Goal: Transaction & Acquisition: Book appointment/travel/reservation

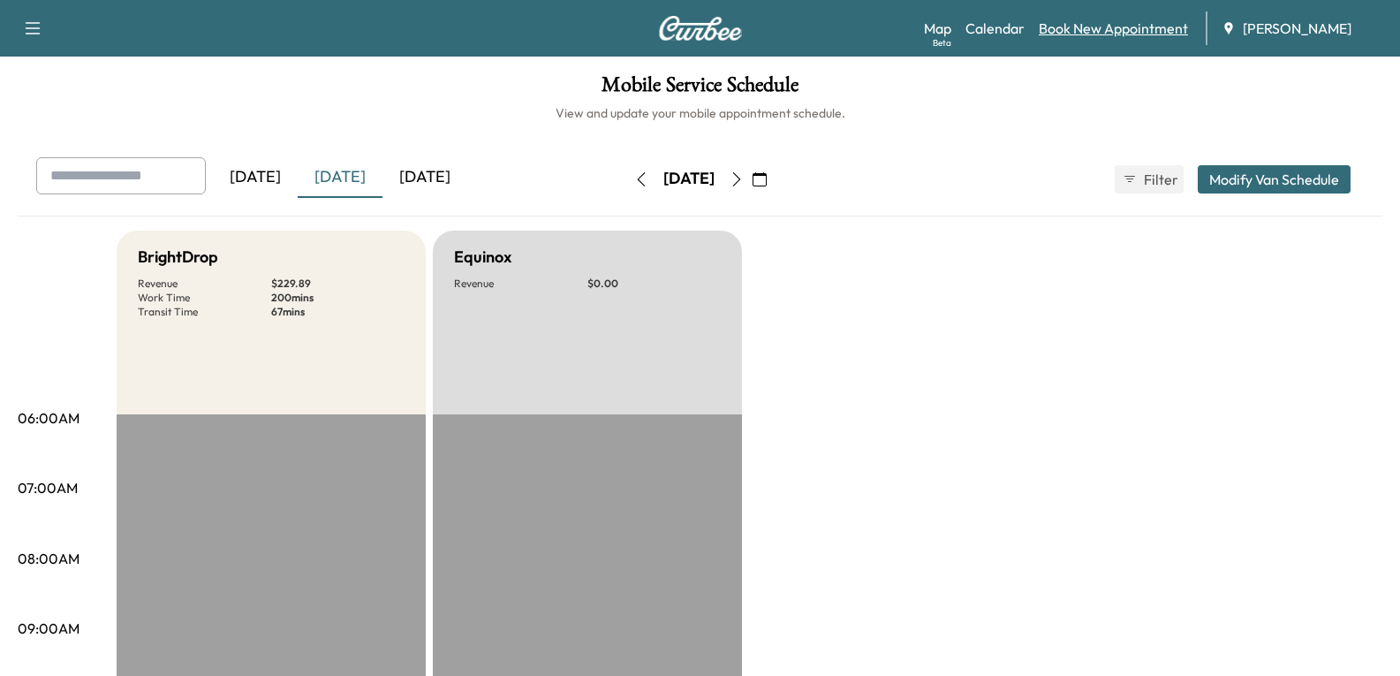
click at [1068, 32] on link "Book New Appointment" at bounding box center [1113, 28] width 149 height 21
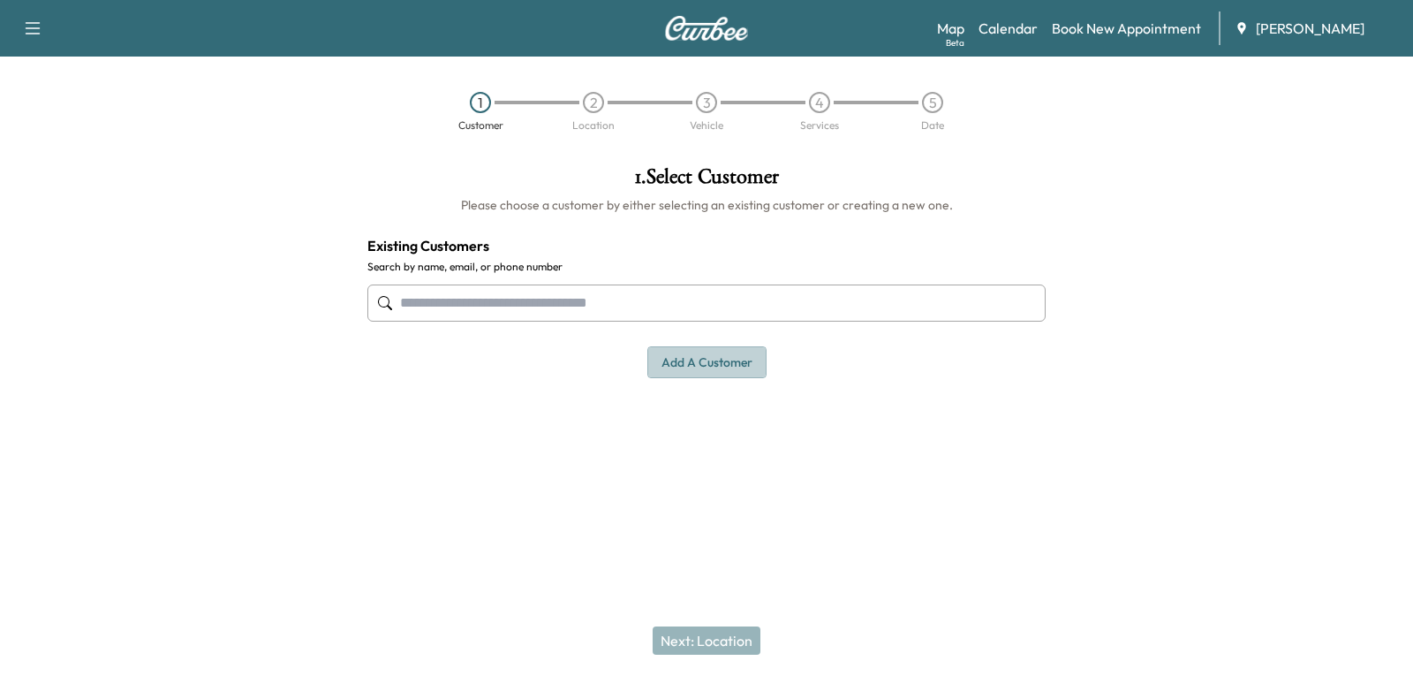
click at [677, 362] on button "Add a customer" at bounding box center [706, 362] width 119 height 33
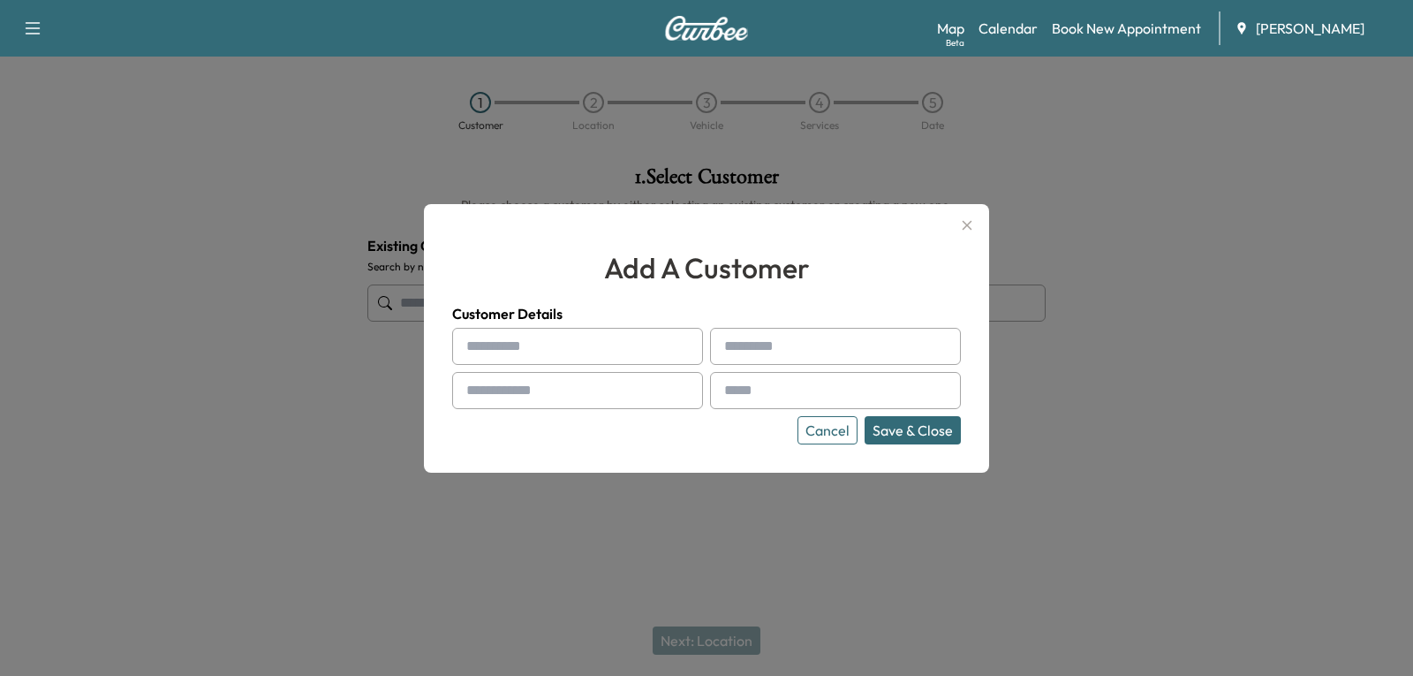
click at [540, 346] on input "text" at bounding box center [577, 346] width 251 height 37
click at [595, 350] on input "text" at bounding box center [577, 346] width 251 height 37
type input "*******"
click at [806, 340] on input "text" at bounding box center [835, 346] width 251 height 37
type input "*********"
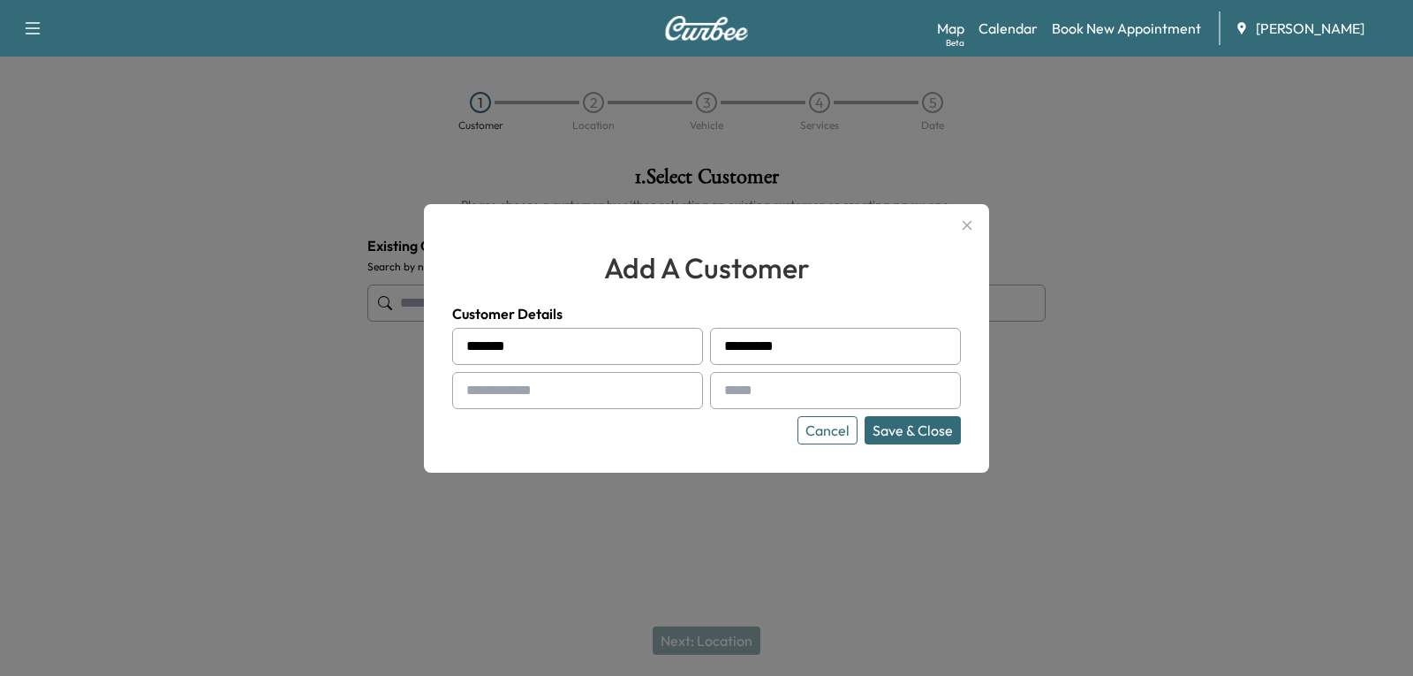
click at [600, 393] on input "text" at bounding box center [577, 390] width 251 height 37
paste input "**********"
type input "**********"
drag, startPoint x: 765, startPoint y: 392, endPoint x: 774, endPoint y: 382, distance: 13.1
click at [765, 392] on input "text" at bounding box center [835, 390] width 251 height 37
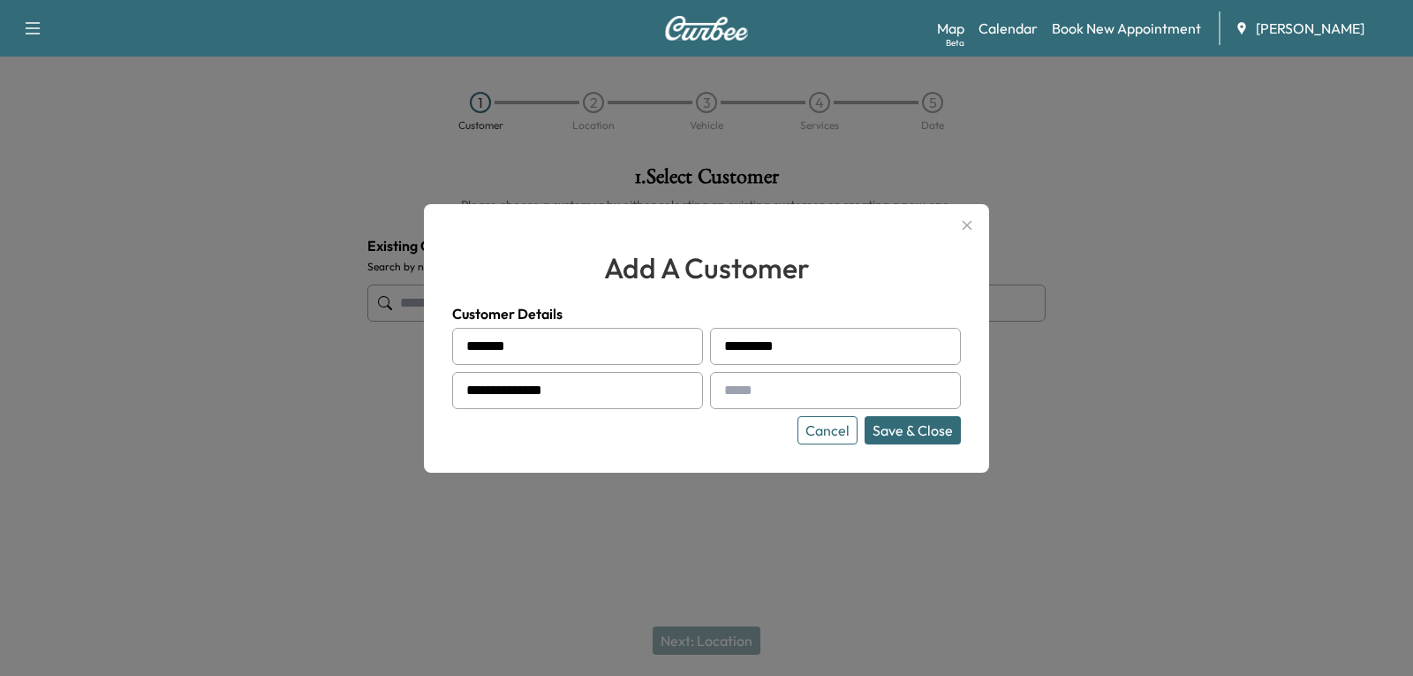
paste input "**********"
type input "**********"
click at [926, 431] on button "Save & Close" at bounding box center [913, 430] width 96 height 28
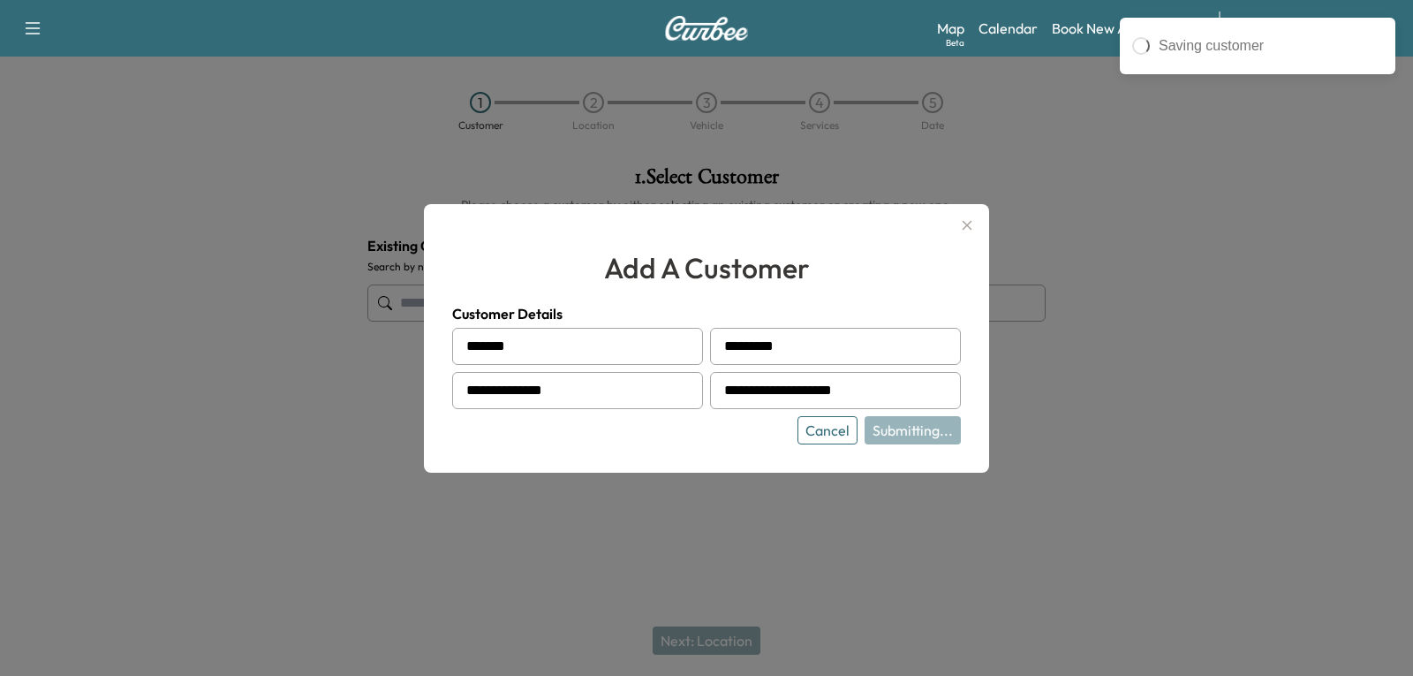
type input "**********"
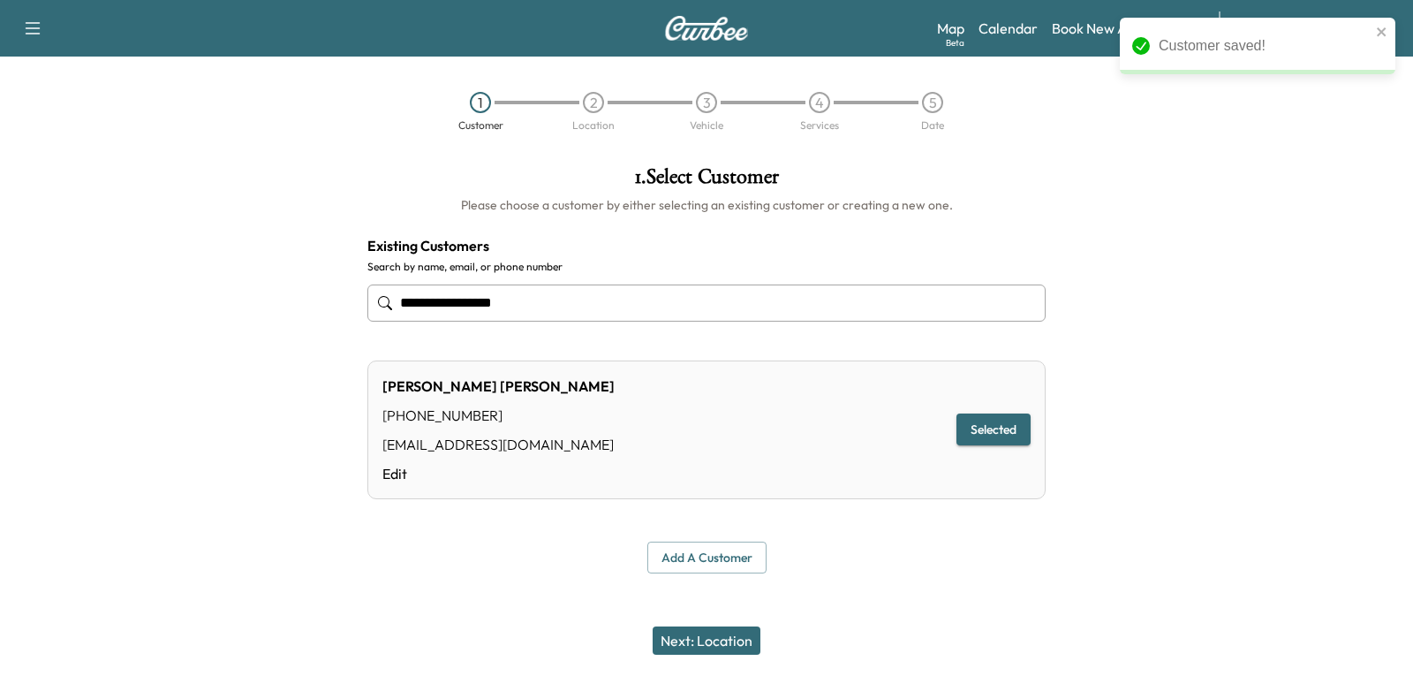
click at [700, 647] on button "Next: Location" at bounding box center [707, 640] width 108 height 28
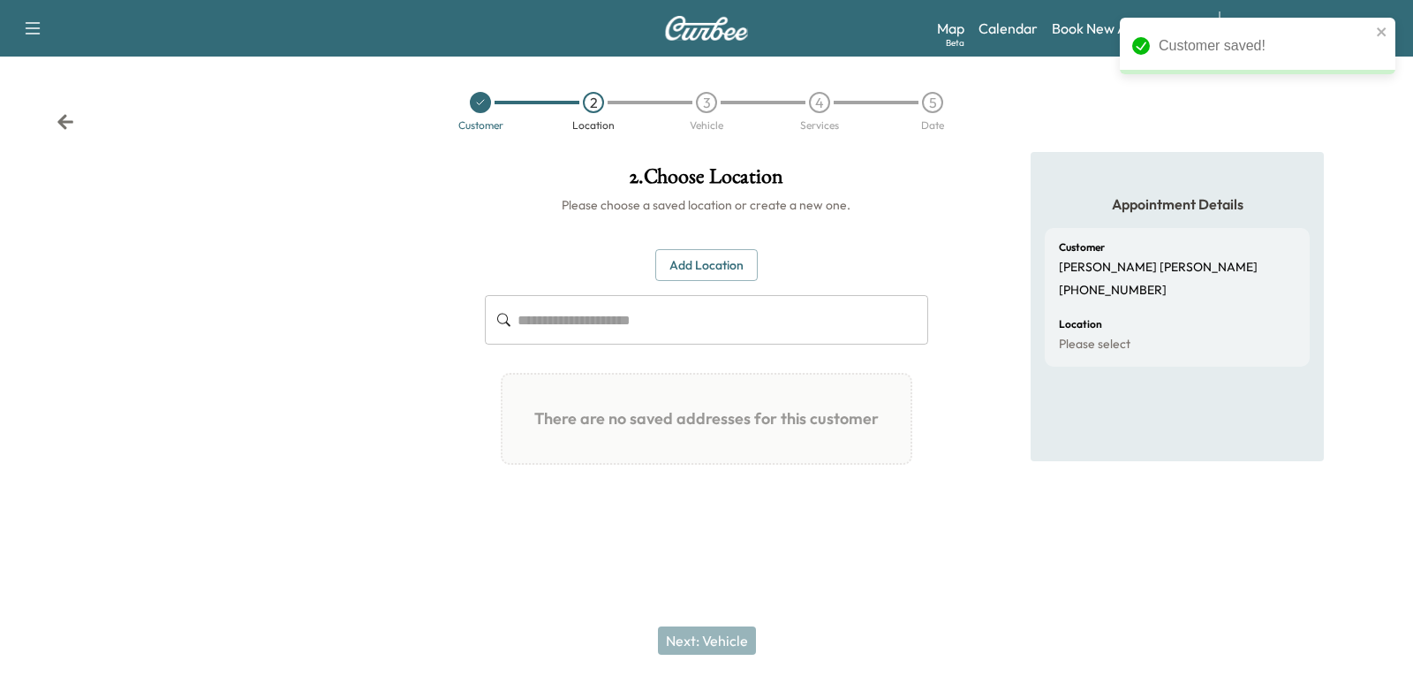
click at [580, 316] on input "text" at bounding box center [723, 319] width 411 height 49
click at [688, 278] on button "Add Location" at bounding box center [706, 265] width 102 height 33
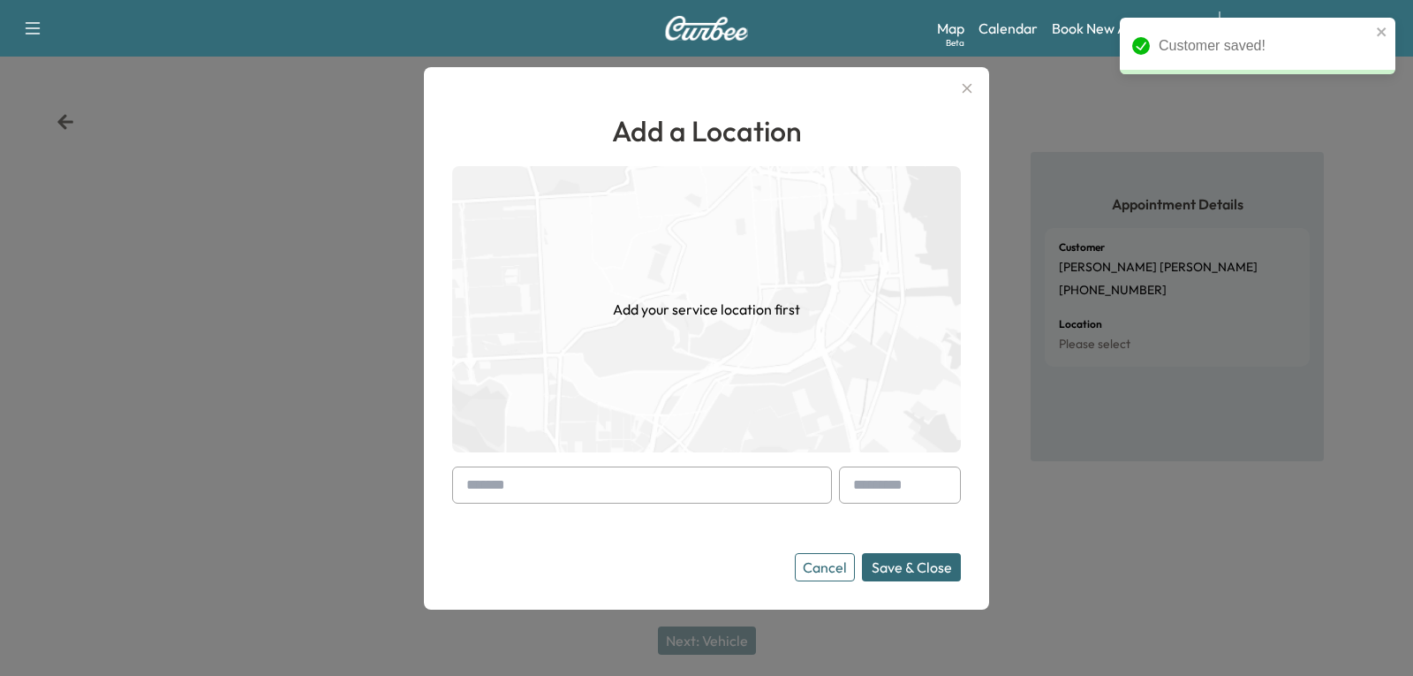
click at [594, 496] on input "text" at bounding box center [642, 484] width 380 height 37
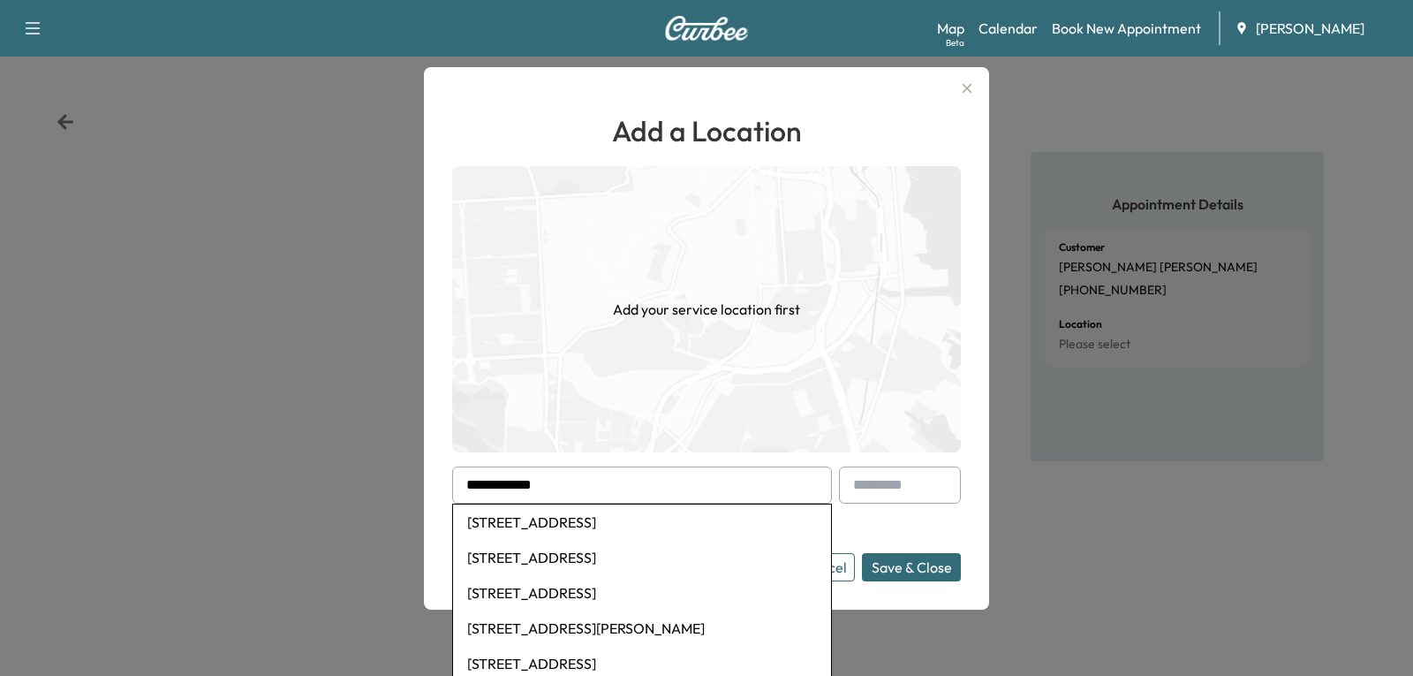
click at [602, 528] on li "[STREET_ADDRESS]" at bounding box center [642, 521] width 378 height 35
type input "**********"
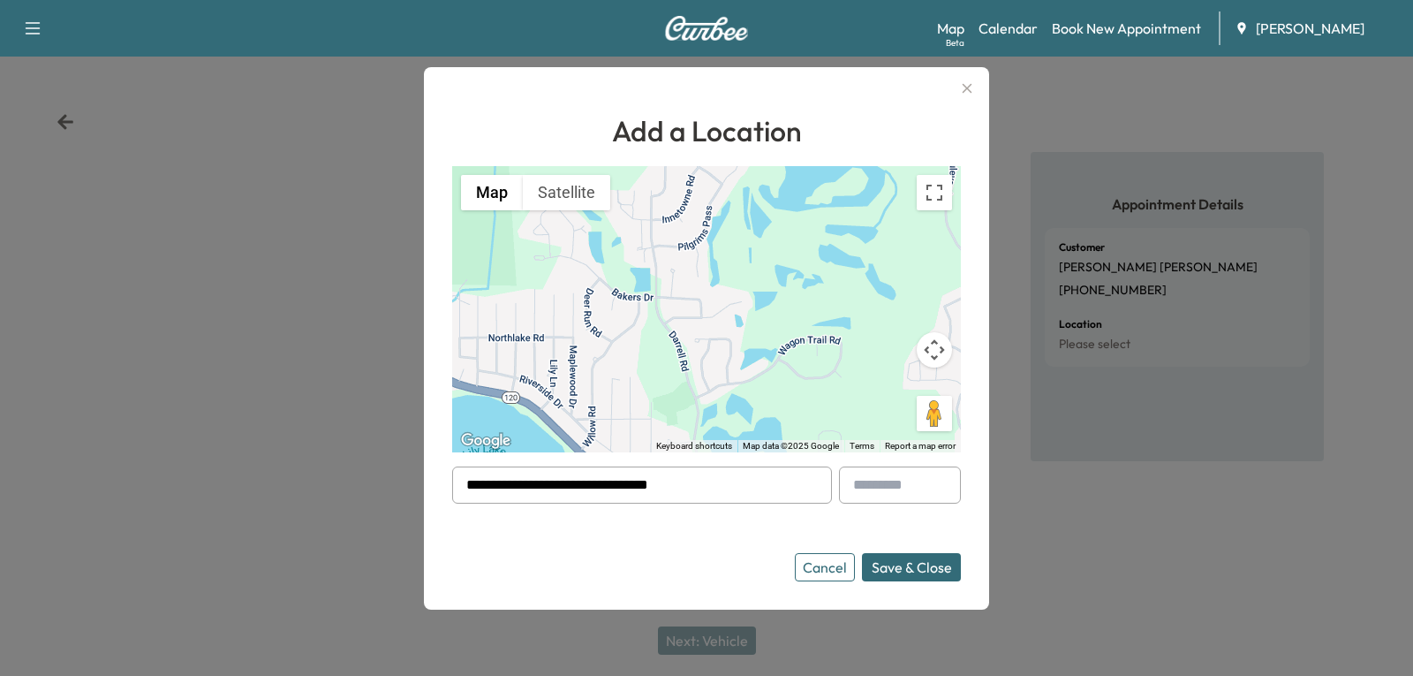
click at [909, 568] on button "Save & Close" at bounding box center [911, 567] width 99 height 28
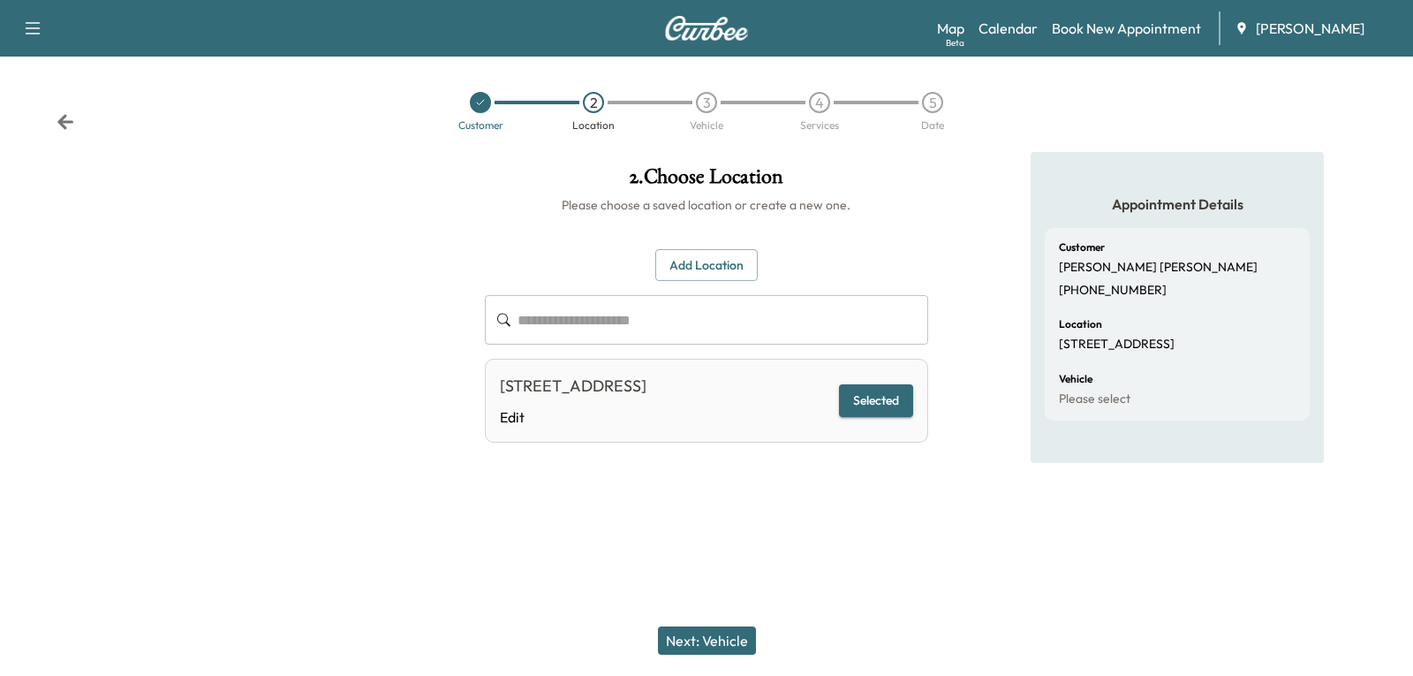
click at [699, 636] on button "Next: Vehicle" at bounding box center [707, 640] width 98 height 28
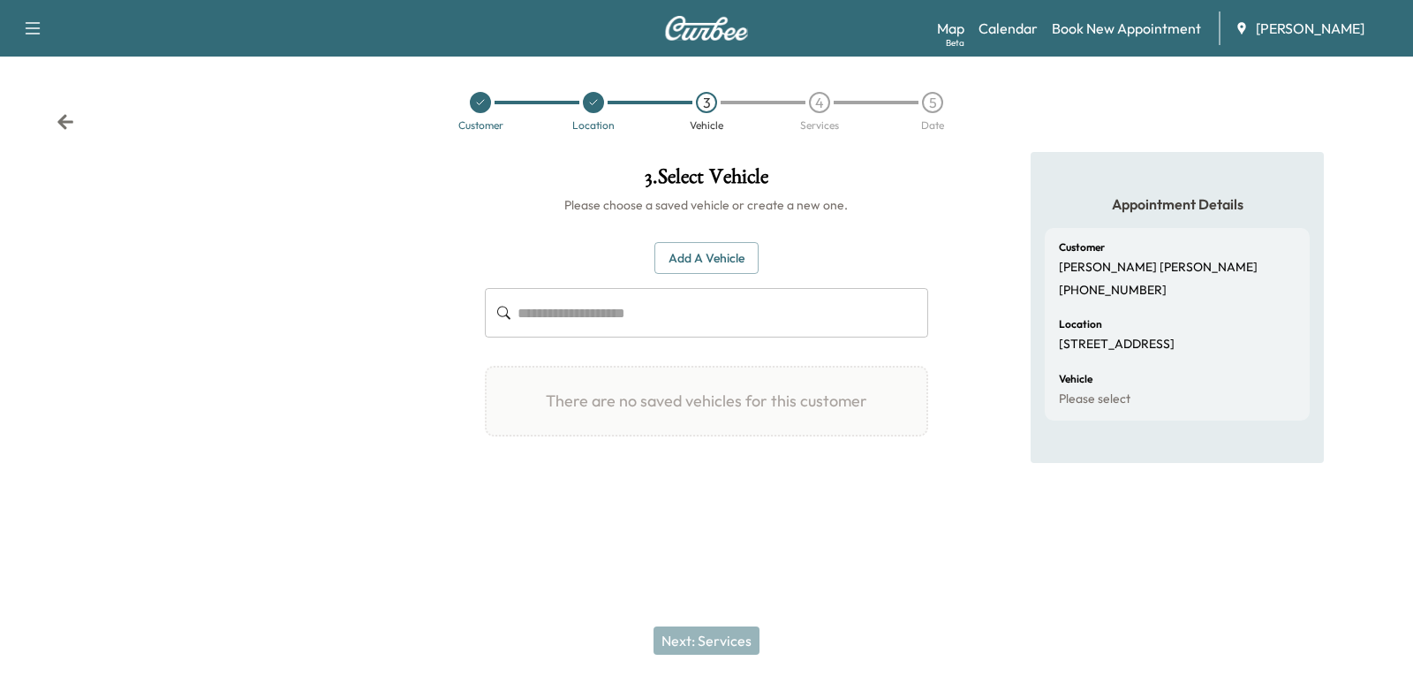
click at [709, 278] on div "Add a Vehicle ​" at bounding box center [706, 290] width 443 height 96
click at [708, 262] on button "Add a Vehicle" at bounding box center [707, 258] width 104 height 33
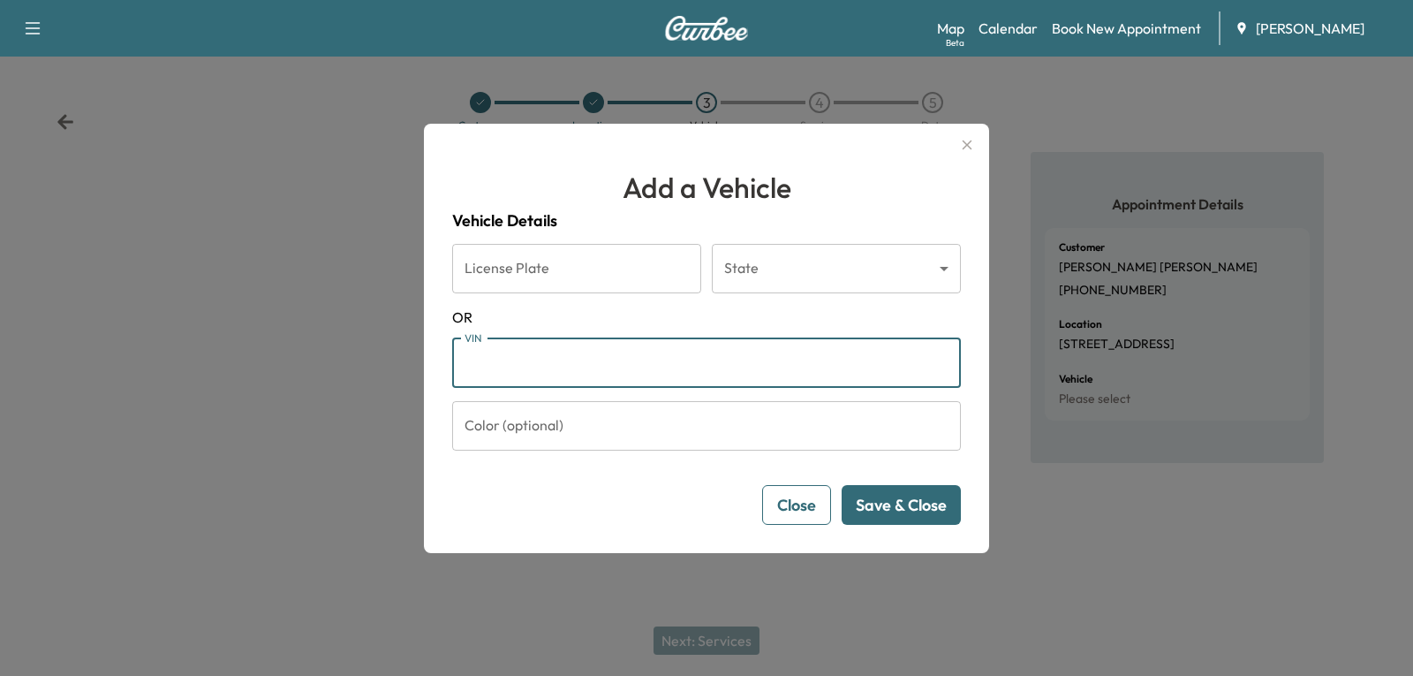
click at [575, 366] on input "VIN" at bounding box center [706, 362] width 509 height 49
paste input "**********"
type input "**********"
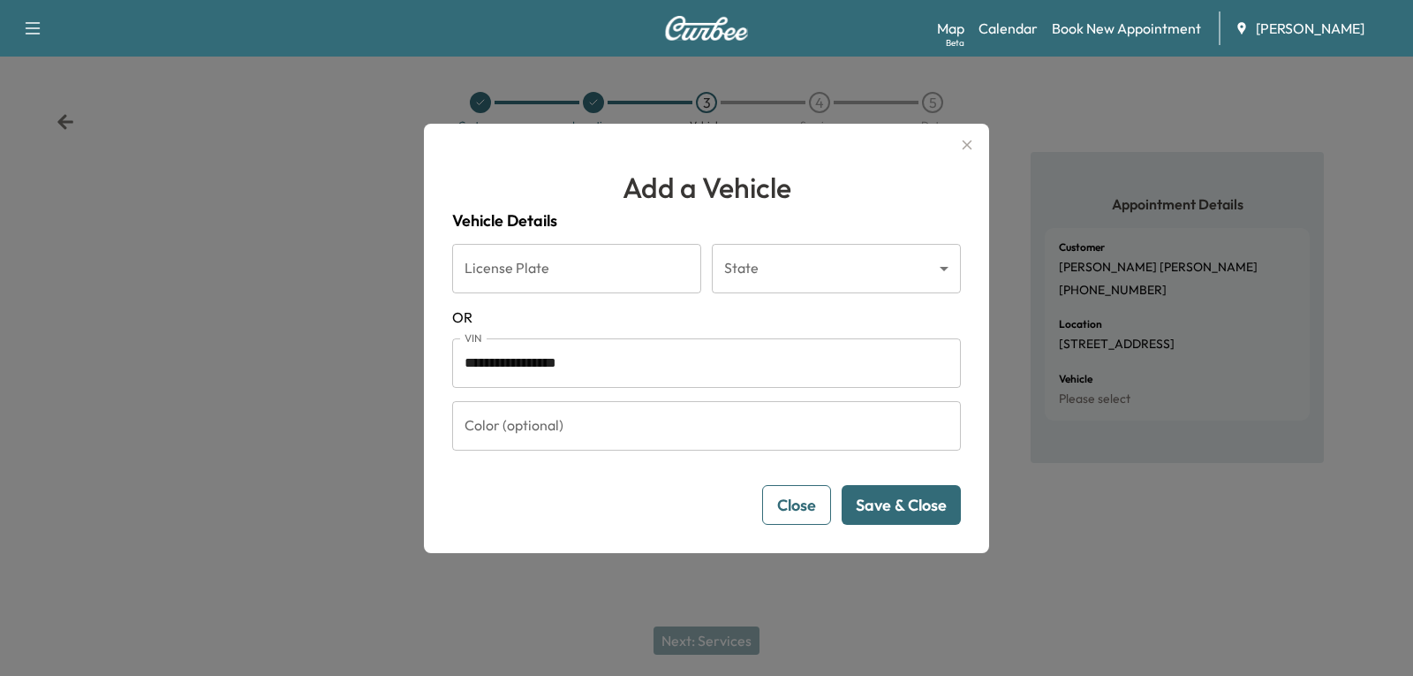
click at [907, 504] on button "Save & Close" at bounding box center [901, 505] width 119 height 40
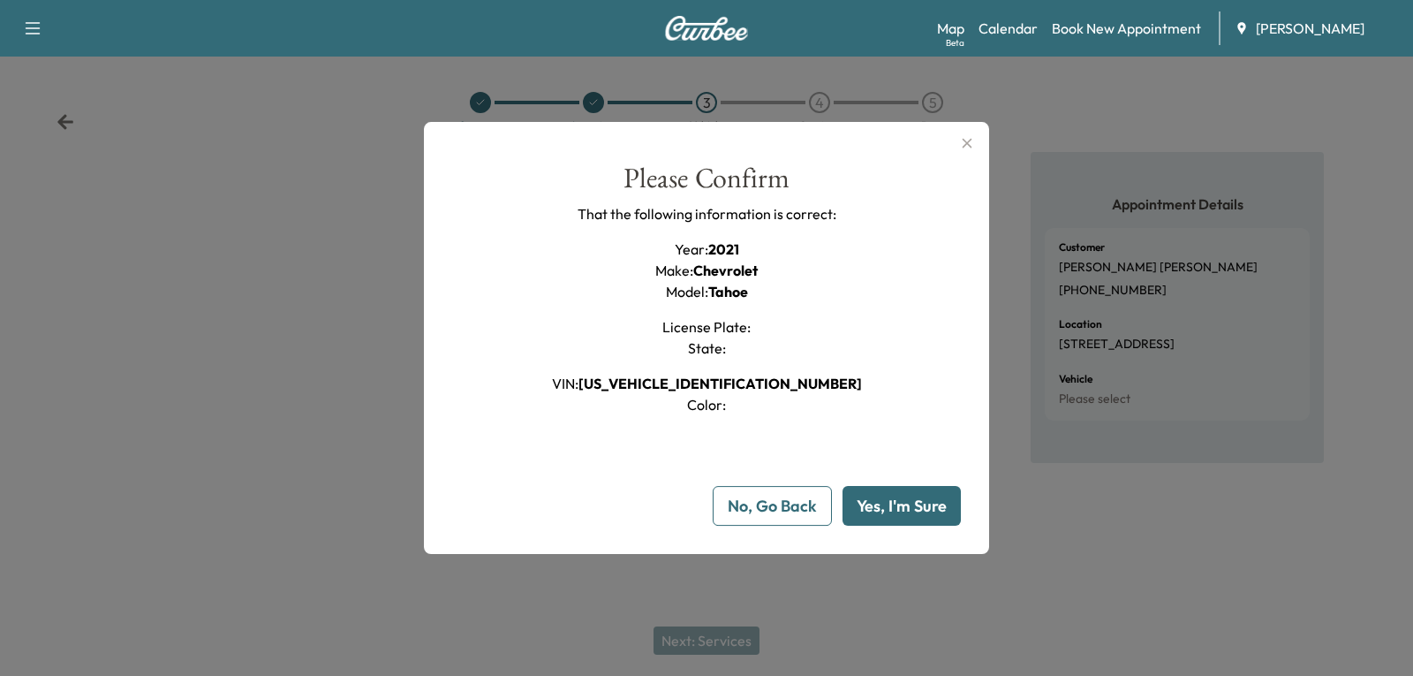
click at [907, 504] on button "Yes, I'm Sure" at bounding box center [902, 506] width 118 height 40
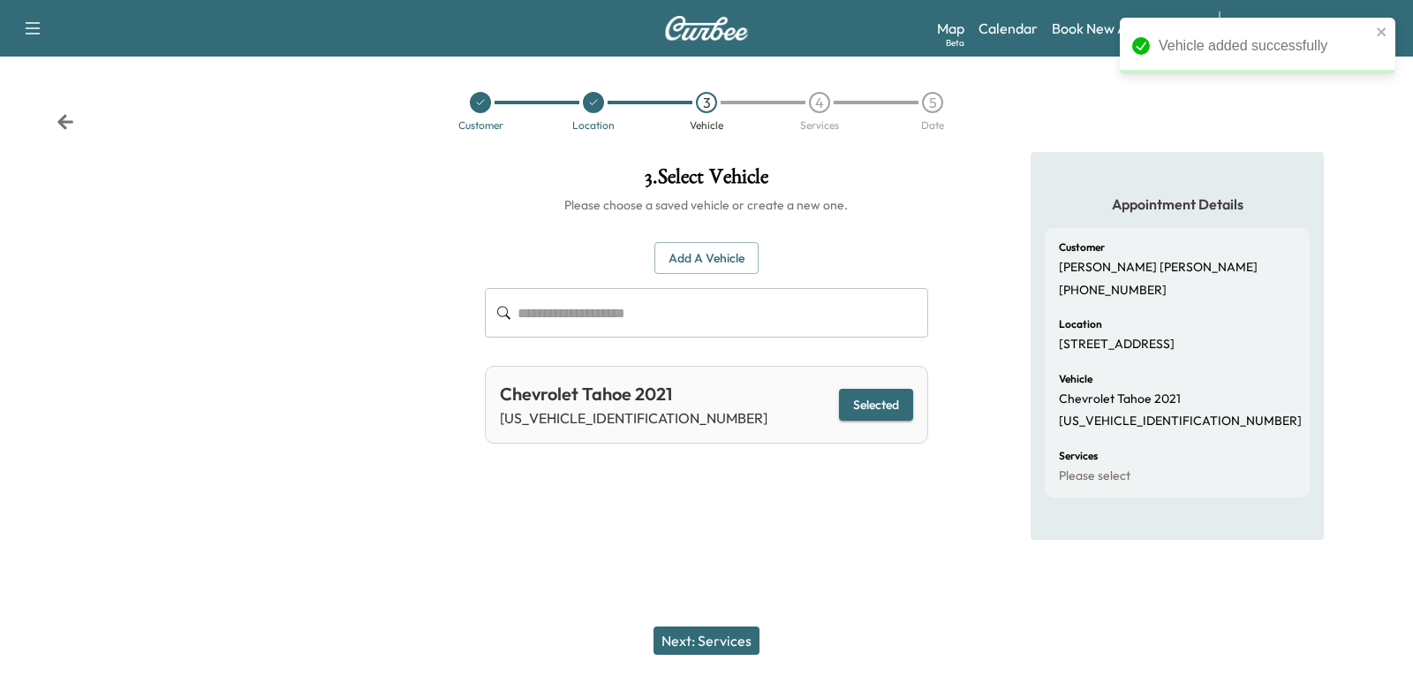
click at [704, 635] on button "Next: Services" at bounding box center [707, 640] width 106 height 28
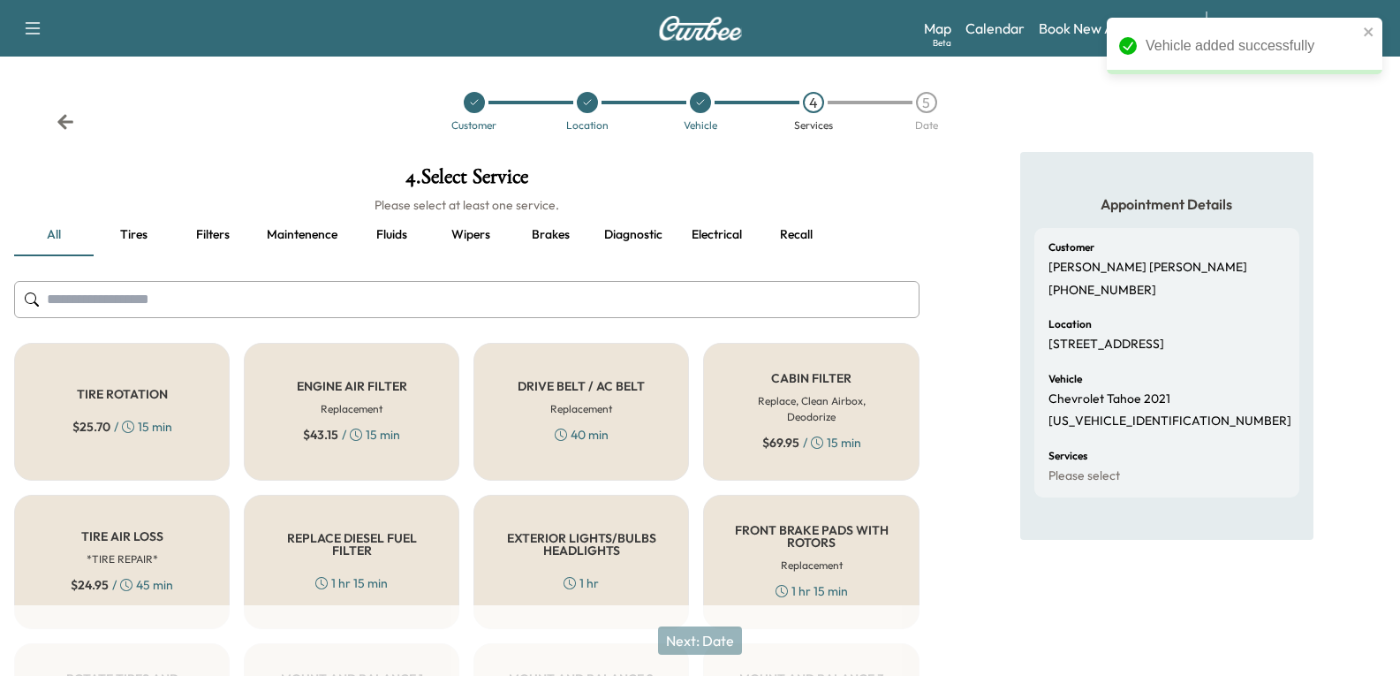
click at [139, 296] on input "text" at bounding box center [466, 299] width 905 height 37
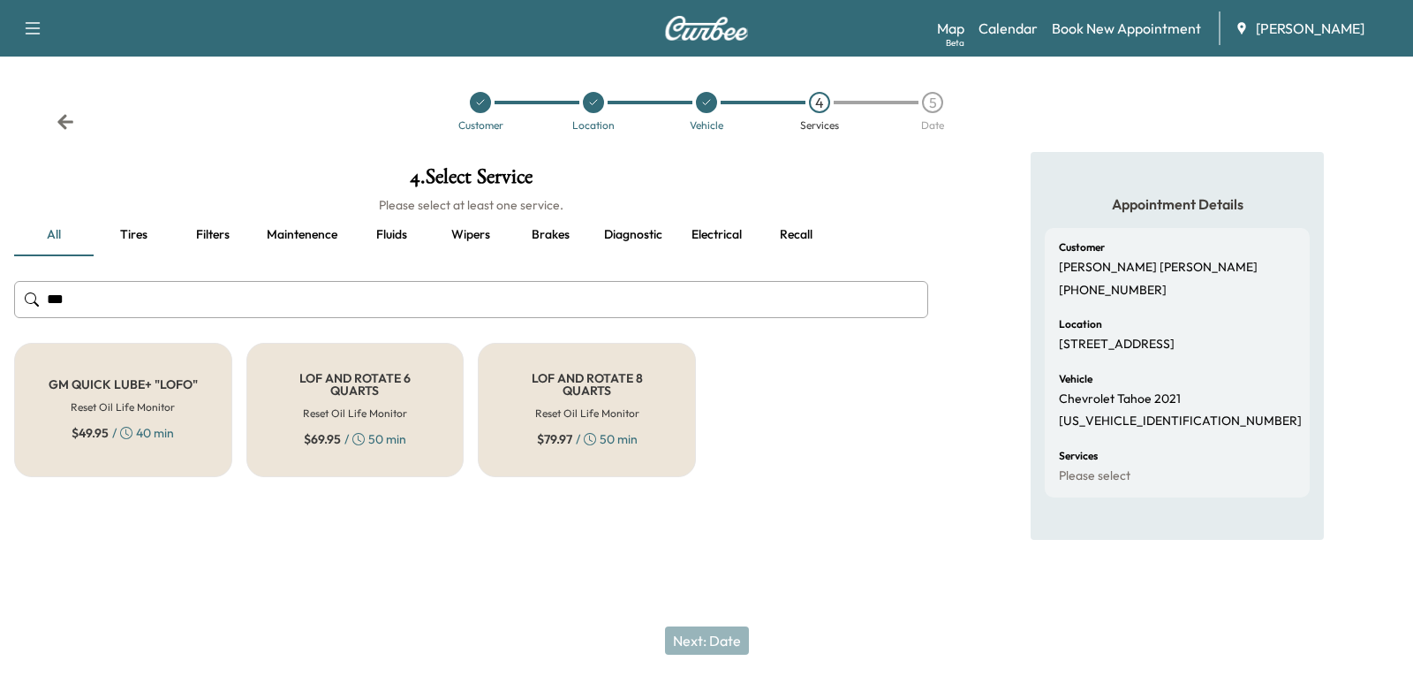
click at [558, 383] on h5 "LOF AND ROTATE 8 QUARTS" at bounding box center [587, 384] width 160 height 25
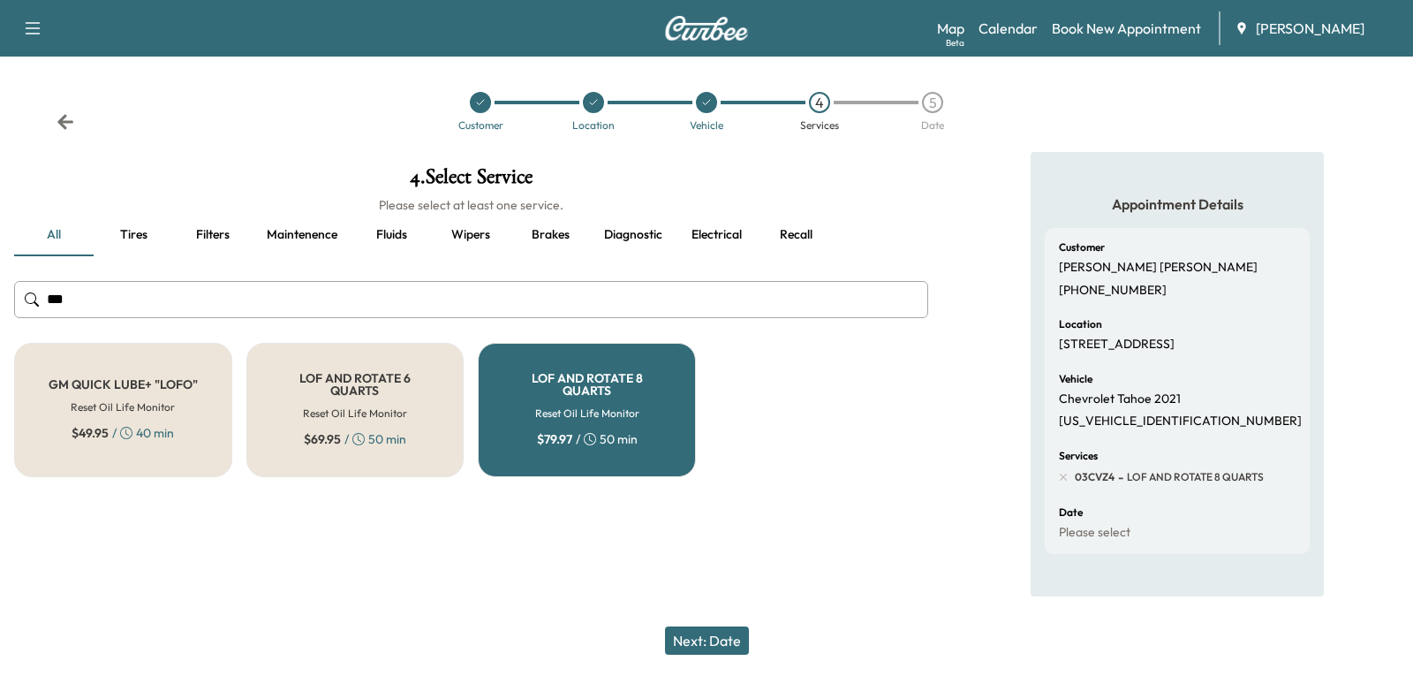
click at [99, 301] on input "***" at bounding box center [471, 299] width 914 height 37
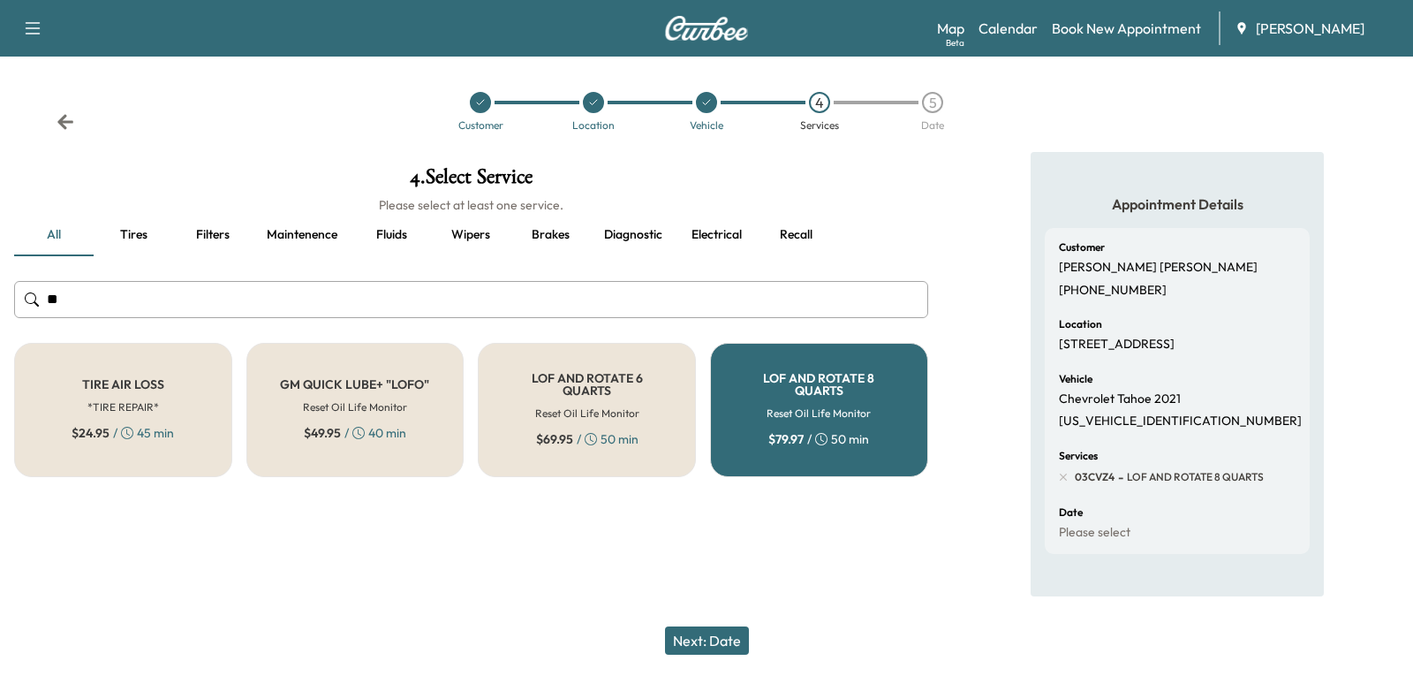
type input "*"
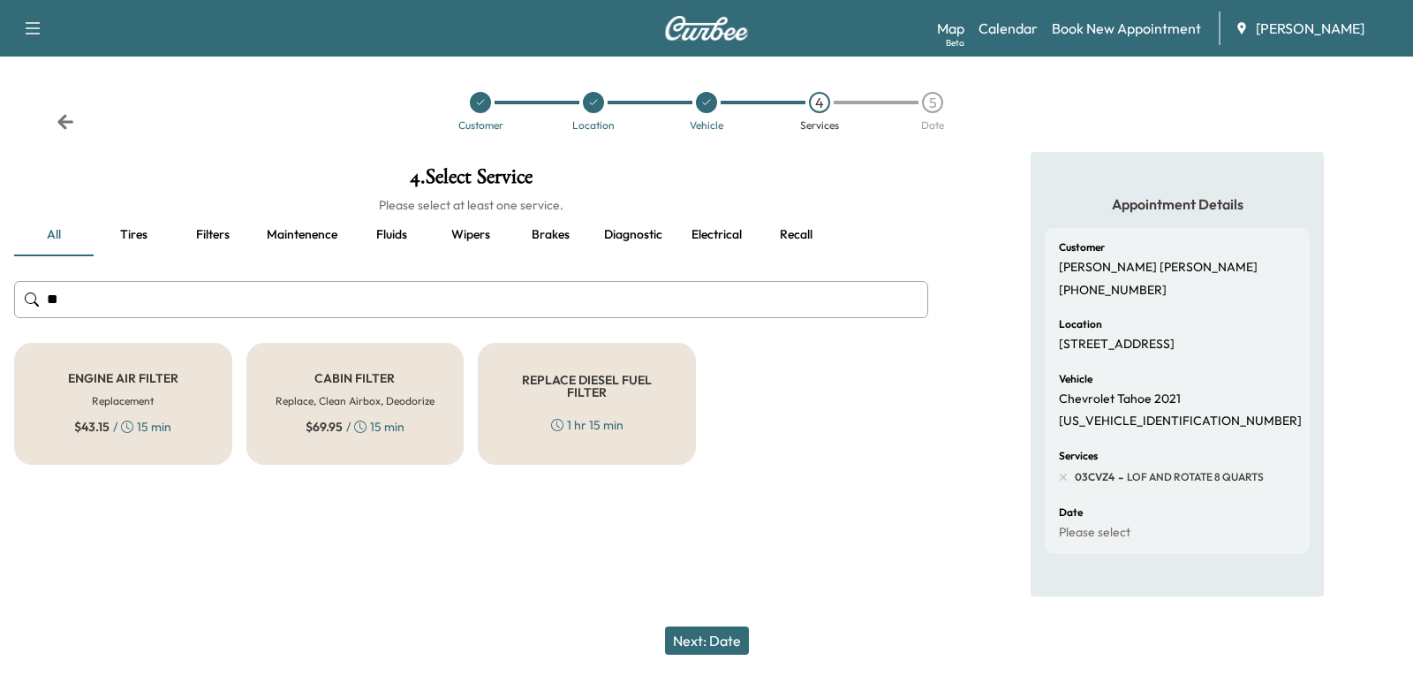
type input "**"
click at [169, 395] on div "ENGINE AIR FILTER Replacement $ 43.15 / 15 min" at bounding box center [123, 404] width 218 height 122
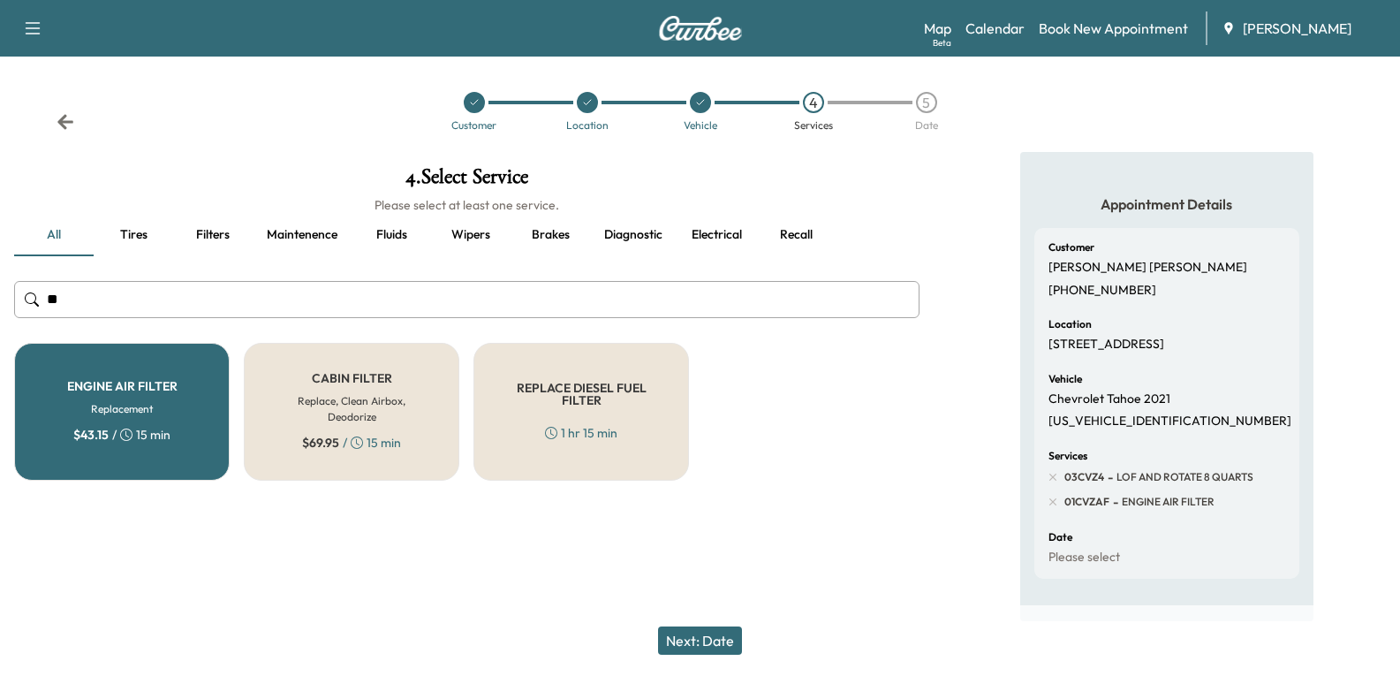
click at [717, 638] on button "Next: Date" at bounding box center [700, 640] width 84 height 28
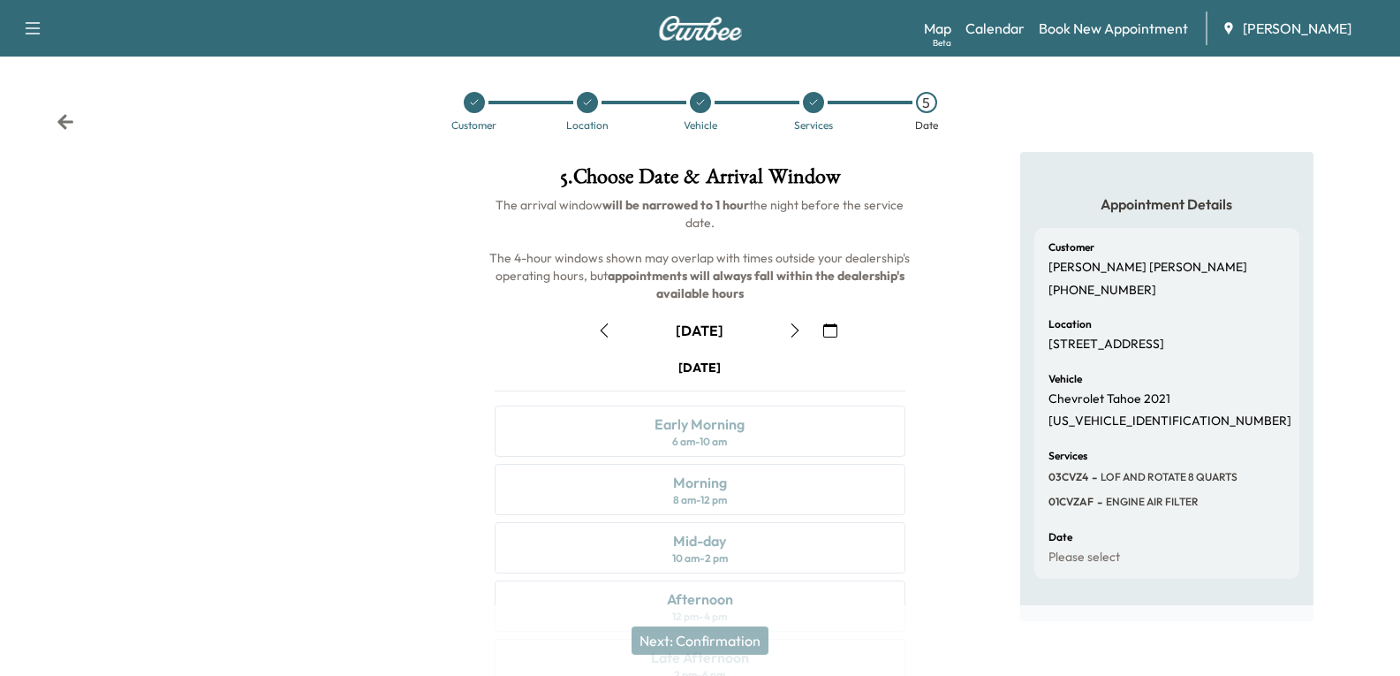
click at [795, 327] on icon "button" at bounding box center [795, 330] width 8 height 14
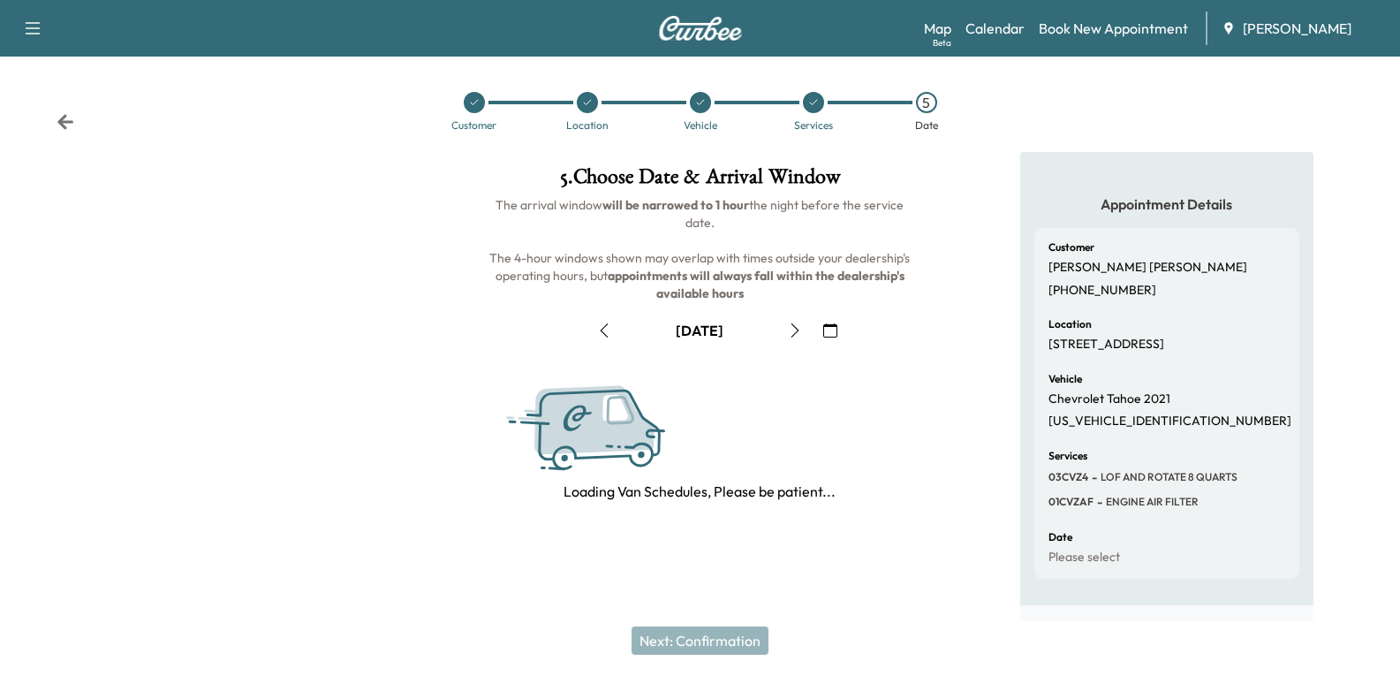
click at [795, 327] on icon "button" at bounding box center [795, 330] width 8 height 14
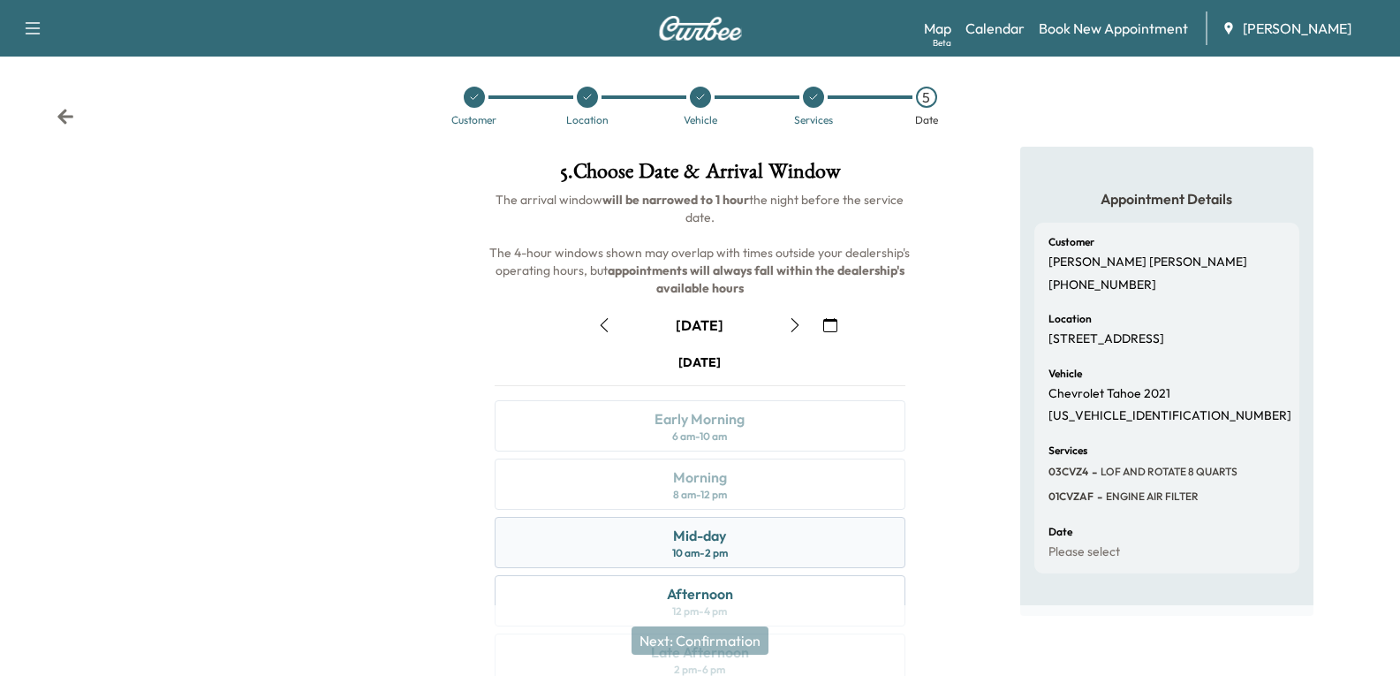
scroll to position [177, 0]
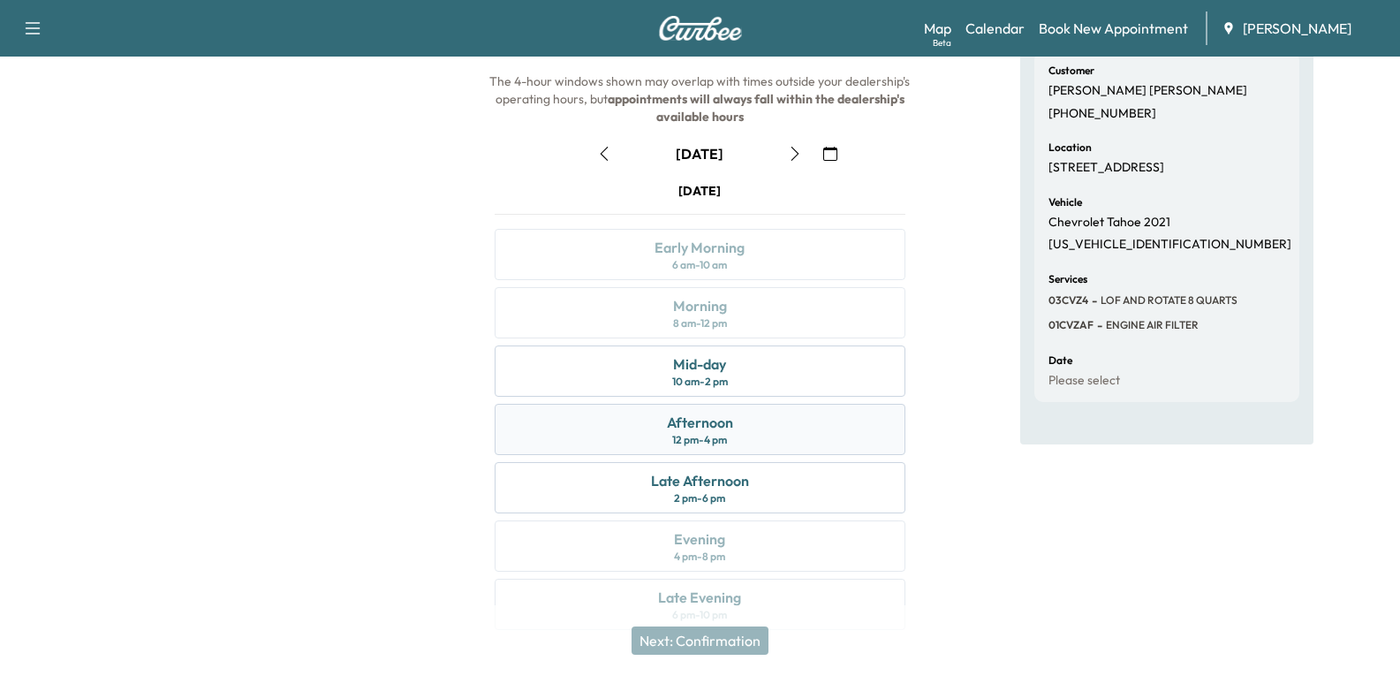
click at [710, 442] on div "12 pm - 4 pm" at bounding box center [699, 440] width 55 height 14
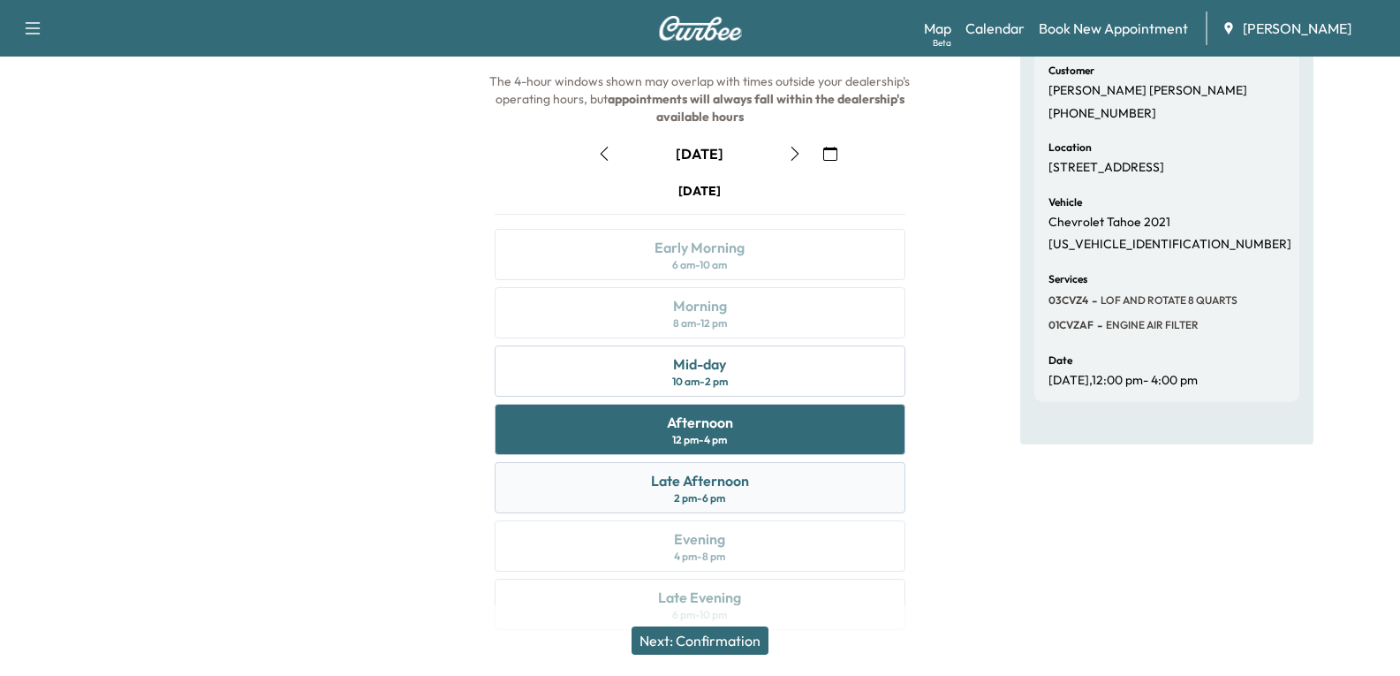
click at [723, 489] on div "Late Afternoon" at bounding box center [700, 480] width 98 height 21
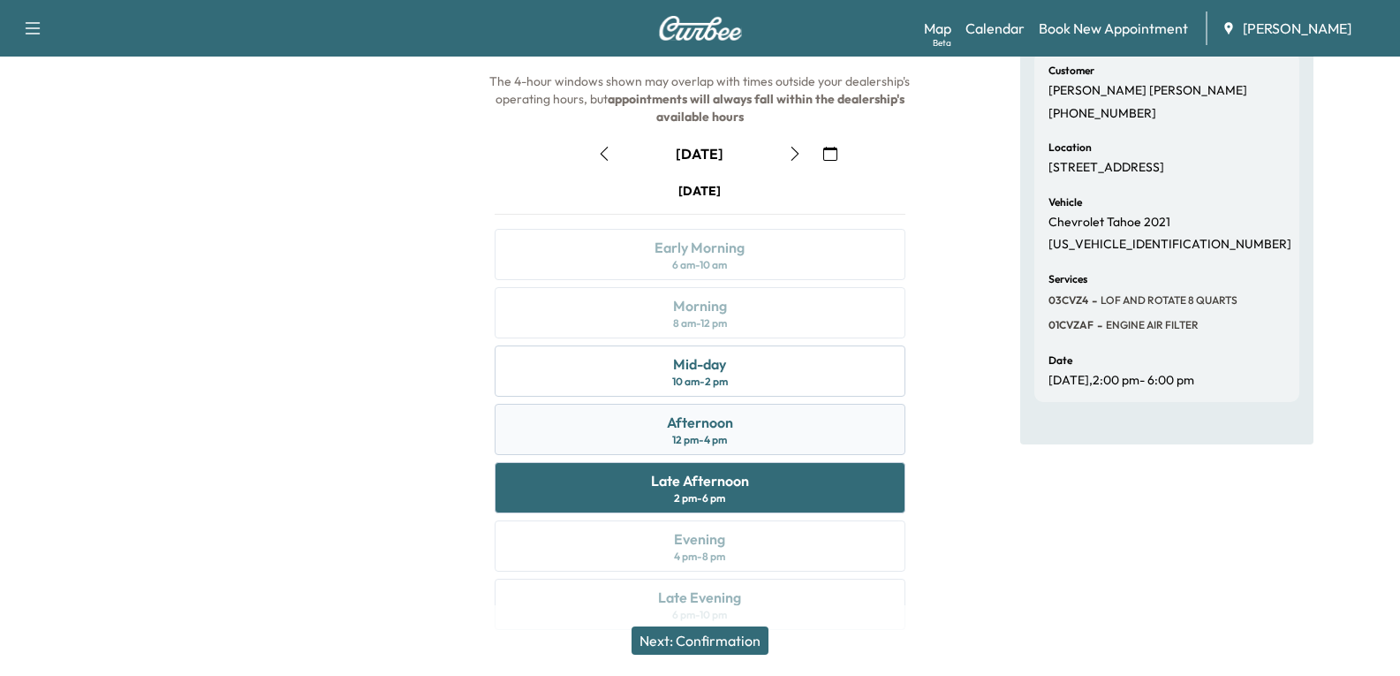
click at [731, 432] on div "Afternoon" at bounding box center [700, 422] width 66 height 21
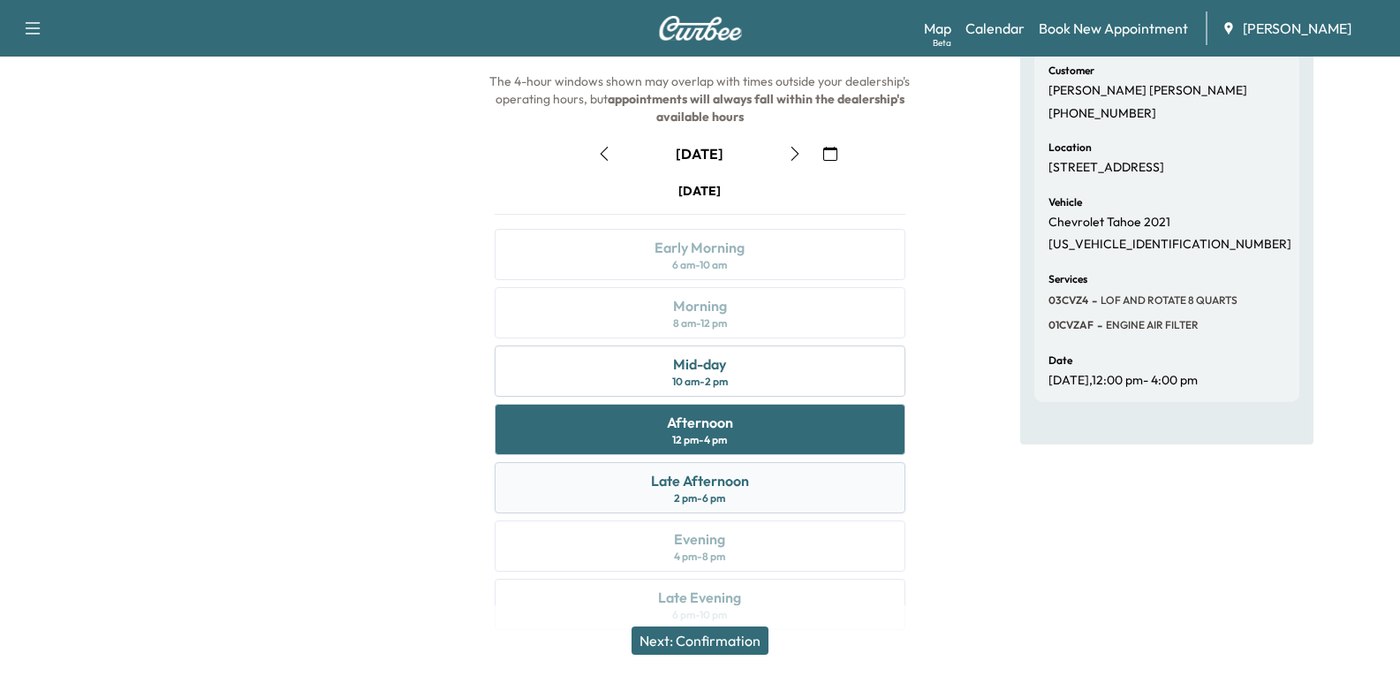
click at [736, 492] on div "Late Afternoon 2 pm - 6 pm" at bounding box center [700, 487] width 410 height 51
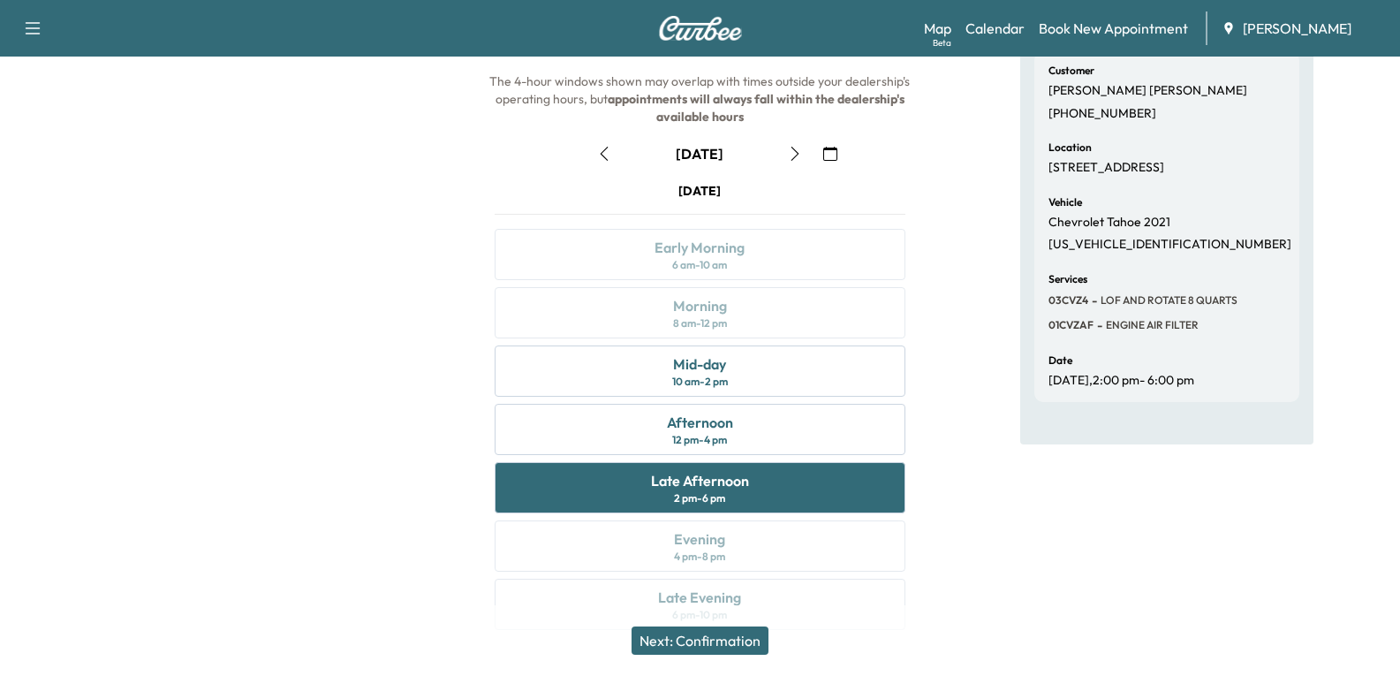
click at [721, 645] on button "Next: Confirmation" at bounding box center [700, 640] width 137 height 28
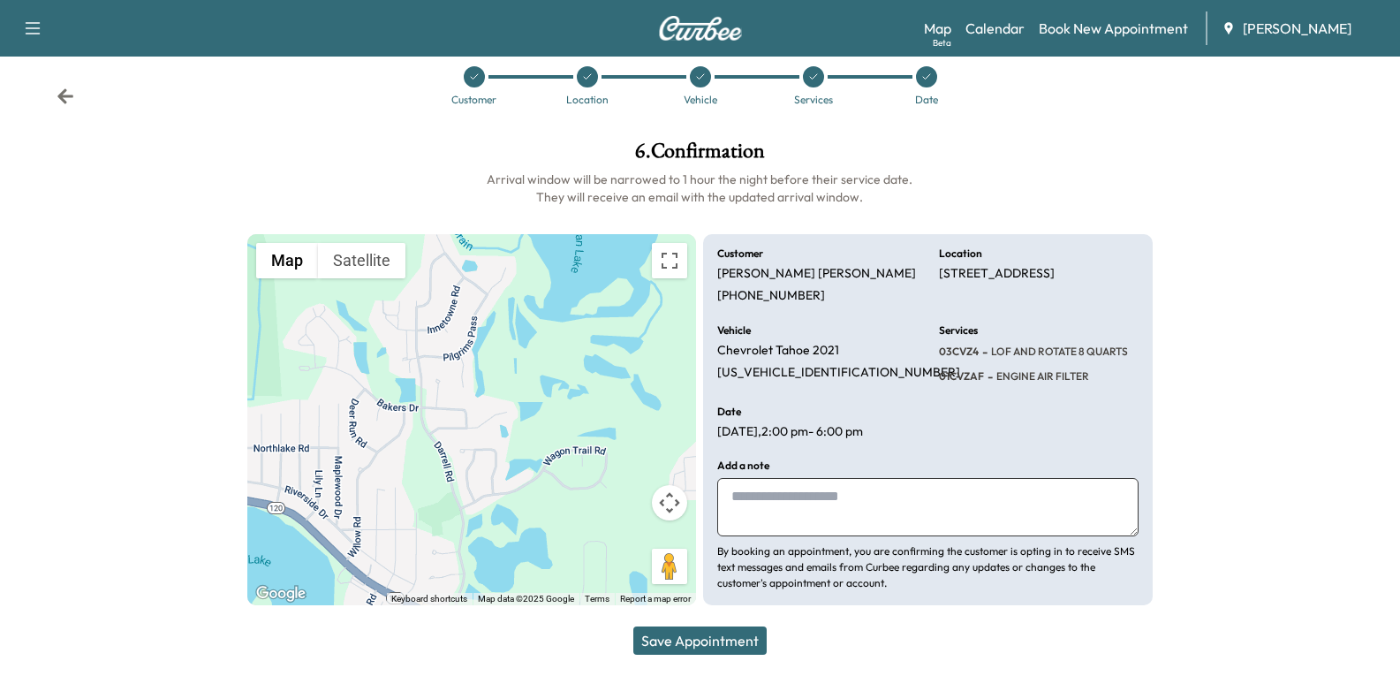
click at [811, 490] on textarea at bounding box center [927, 507] width 420 height 58
type textarea "**********"
click at [697, 639] on button "Save Appointment" at bounding box center [699, 640] width 133 height 28
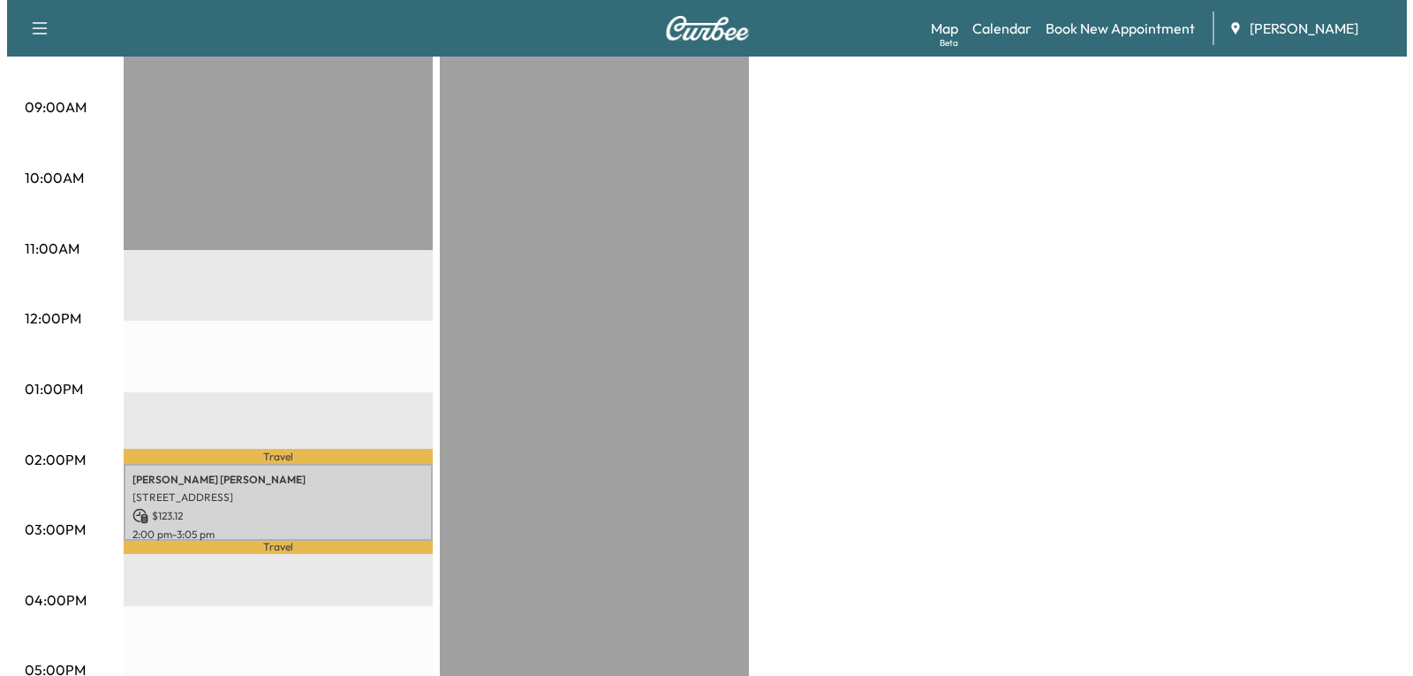
scroll to position [618, 0]
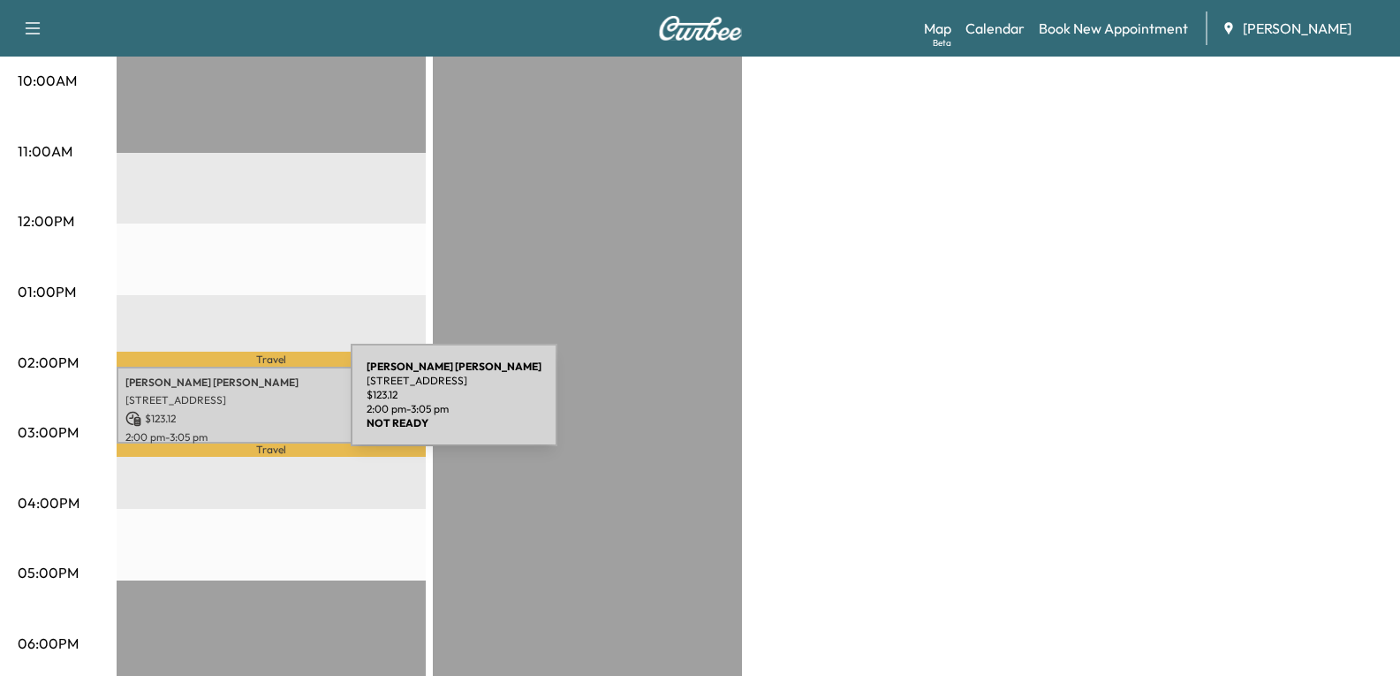
click at [218, 411] on p "$ 123.12" at bounding box center [270, 419] width 291 height 16
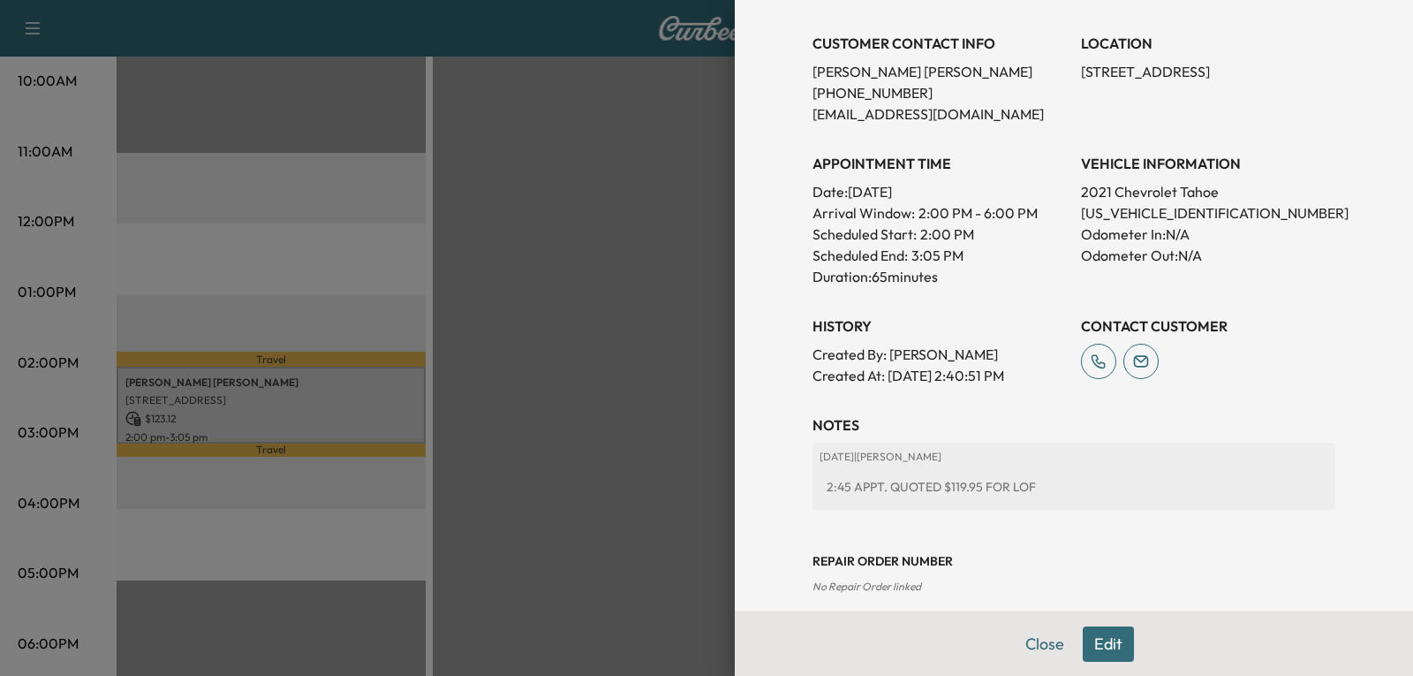
scroll to position [391, 0]
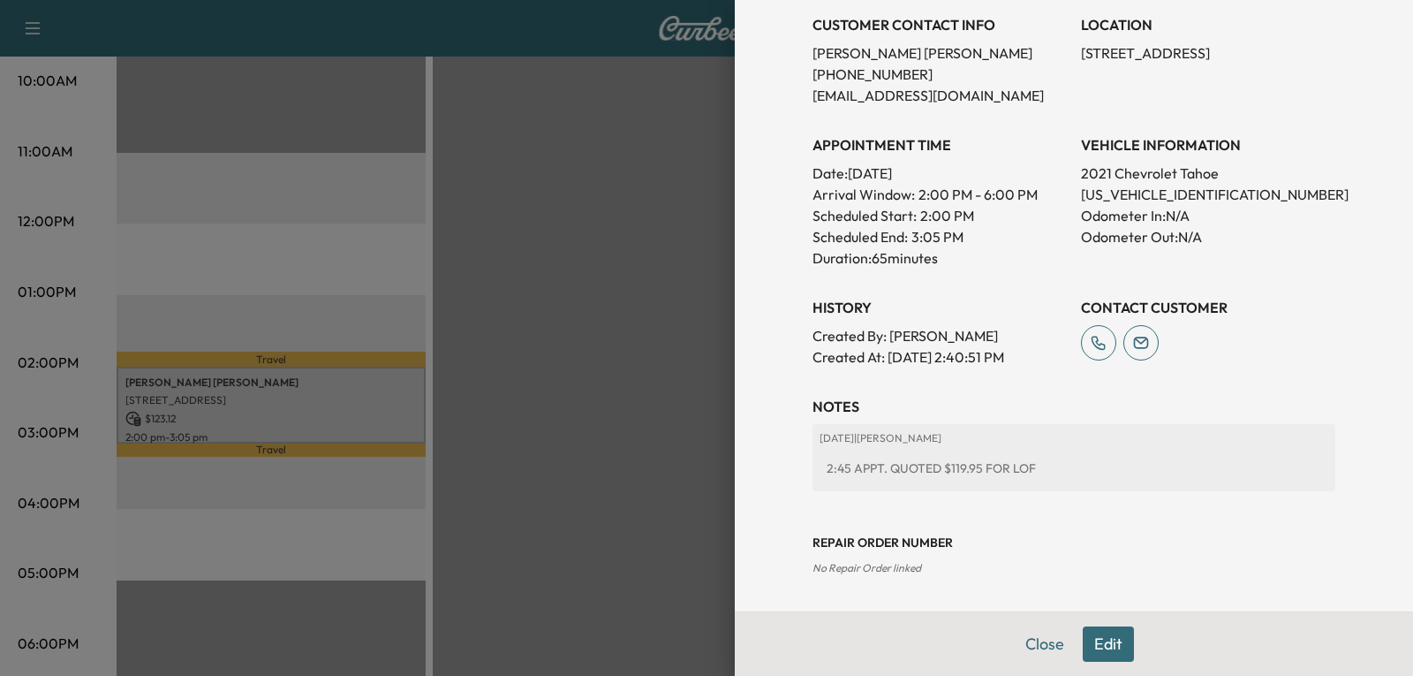
click at [1093, 638] on button "Edit" at bounding box center [1108, 643] width 51 height 35
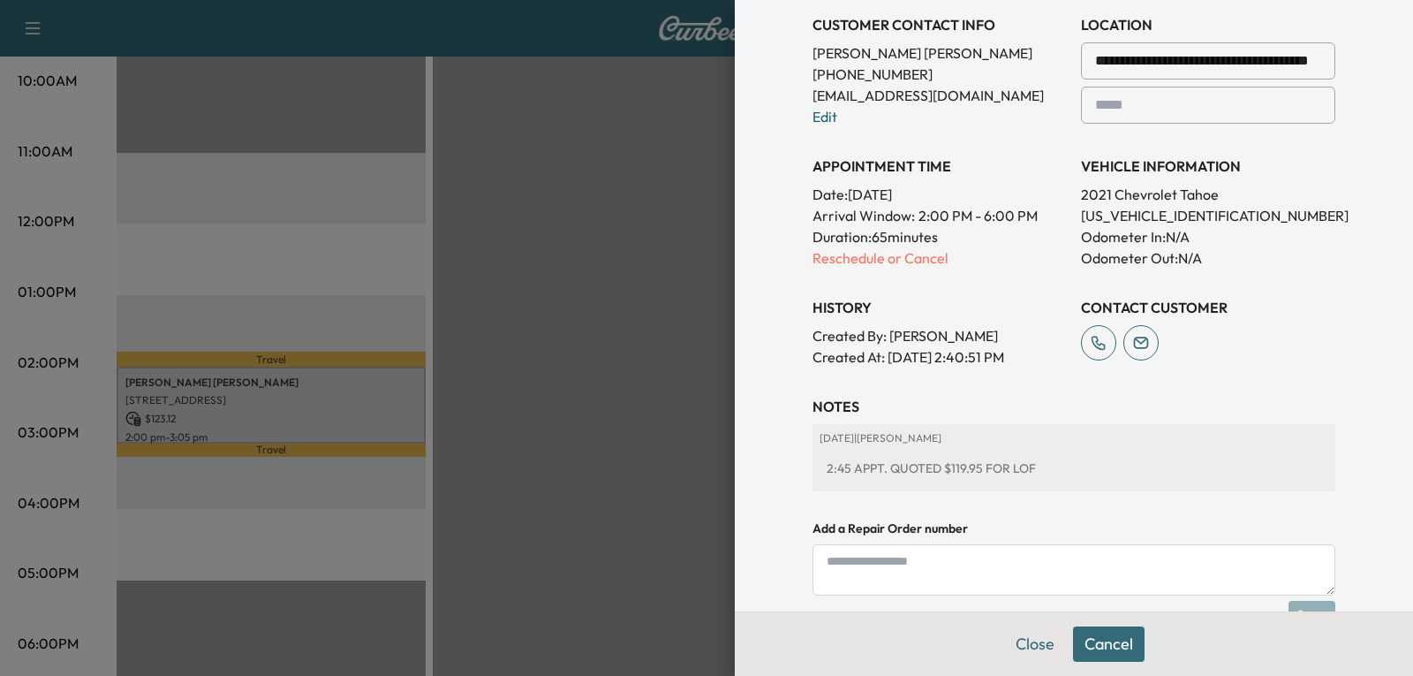
click at [1038, 473] on div "2:45 APPT. QUOTED $119.95 FOR LOF" at bounding box center [1074, 468] width 509 height 32
click at [1031, 447] on div "[DATE] | [PERSON_NAME] 2:45 APPT. QUOTED $119.95 FOR LOF" at bounding box center [1074, 457] width 523 height 67
click at [917, 435] on p "[DATE] | [PERSON_NAME]" at bounding box center [1074, 438] width 509 height 14
click at [1043, 466] on div "2:45 APPT. QUOTED $119.95 FOR LOF" at bounding box center [1074, 468] width 509 height 32
click at [1043, 473] on div "2:45 APPT. QUOTED $119.95 FOR LOF" at bounding box center [1074, 468] width 509 height 32
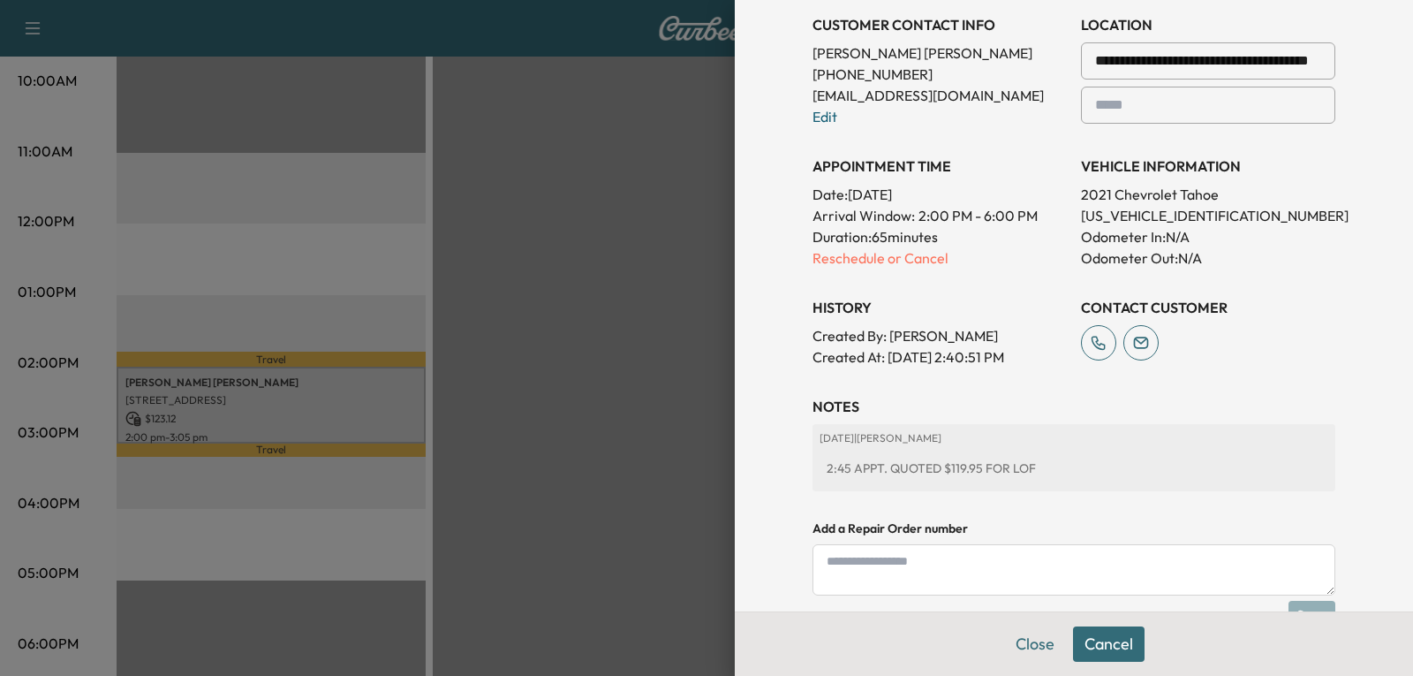
click at [1043, 473] on div "2:45 APPT. QUOTED $119.95 FOR LOF" at bounding box center [1074, 468] width 509 height 32
click at [1067, 476] on div "2:45 APPT. QUOTED $119.95 FOR LOF" at bounding box center [1074, 468] width 509 height 32
click at [1038, 469] on div "2:45 APPT. QUOTED $119.95 FOR LOF" at bounding box center [1074, 468] width 509 height 32
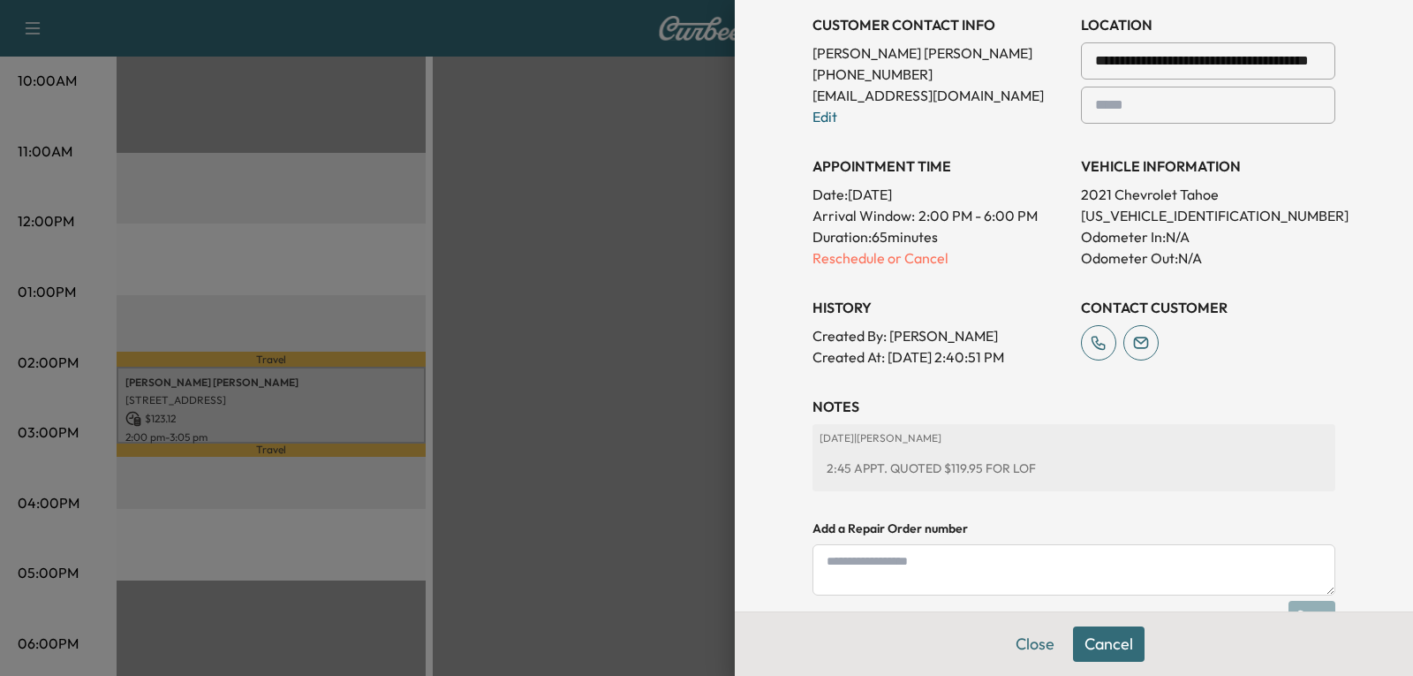
click at [1028, 468] on div "2:45 APPT. QUOTED $119.95 FOR LOF" at bounding box center [1074, 468] width 509 height 32
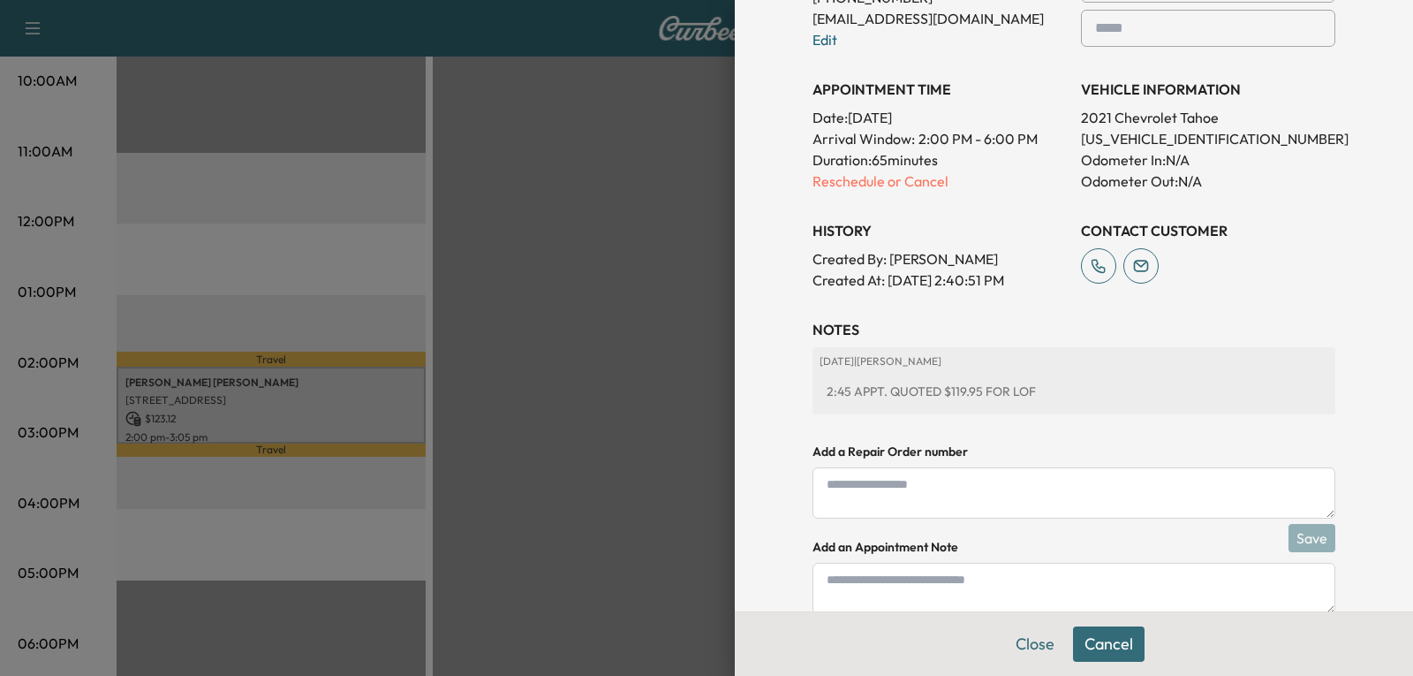
scroll to position [517, 0]
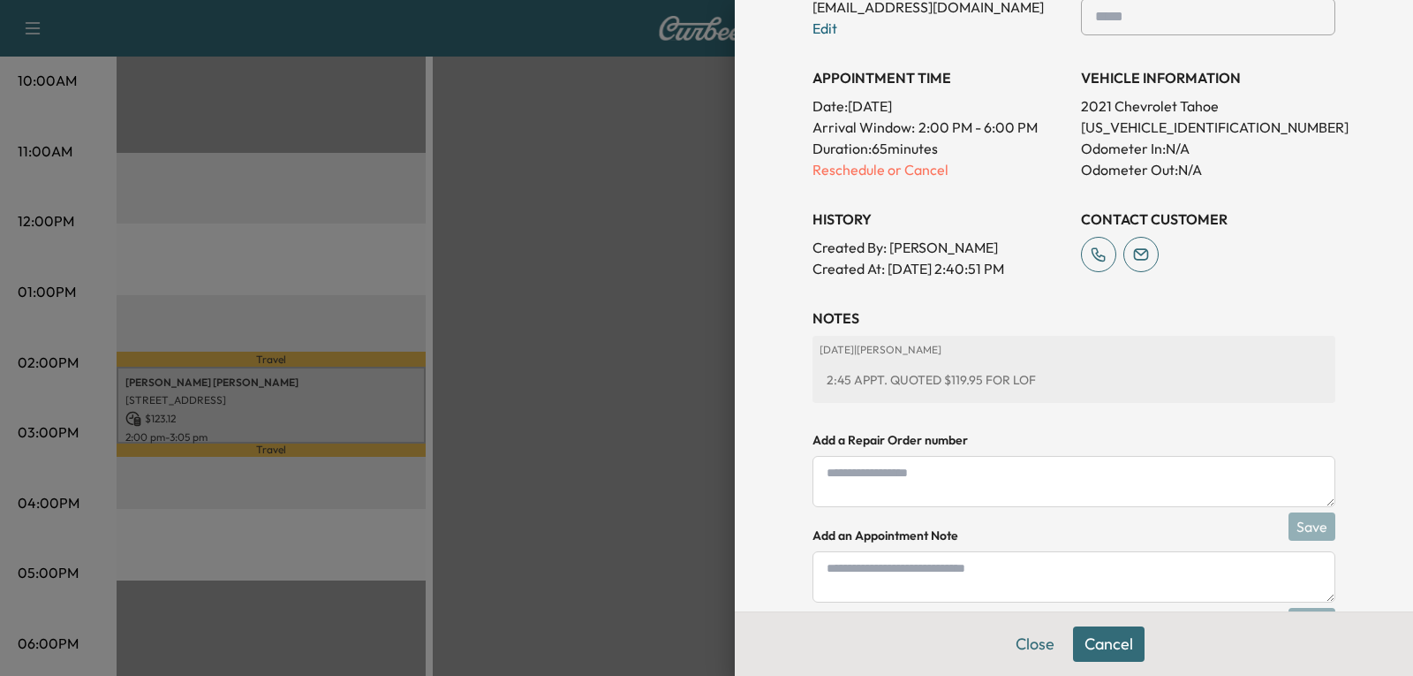
click at [1050, 380] on div "2:45 APPT. QUOTED $119.95 FOR LOF" at bounding box center [1074, 380] width 509 height 32
click at [1081, 637] on button "Cancel" at bounding box center [1109, 643] width 72 height 35
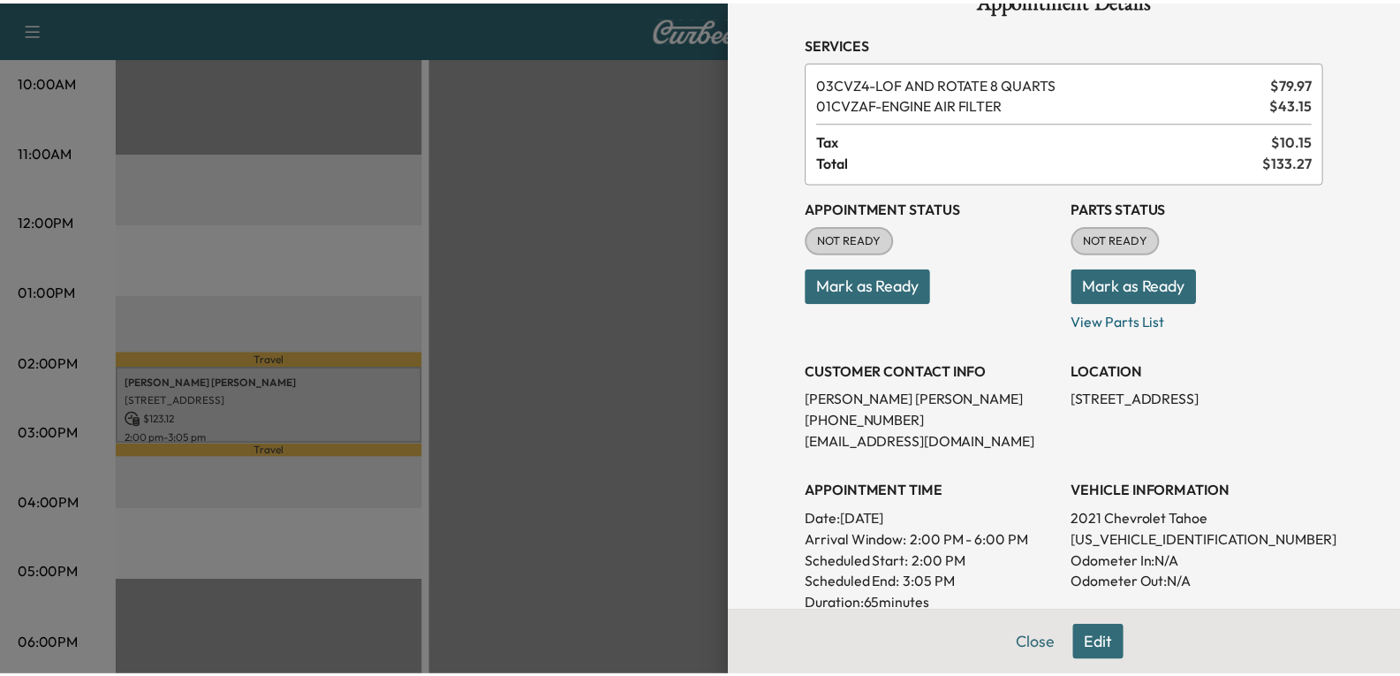
scroll to position [0, 0]
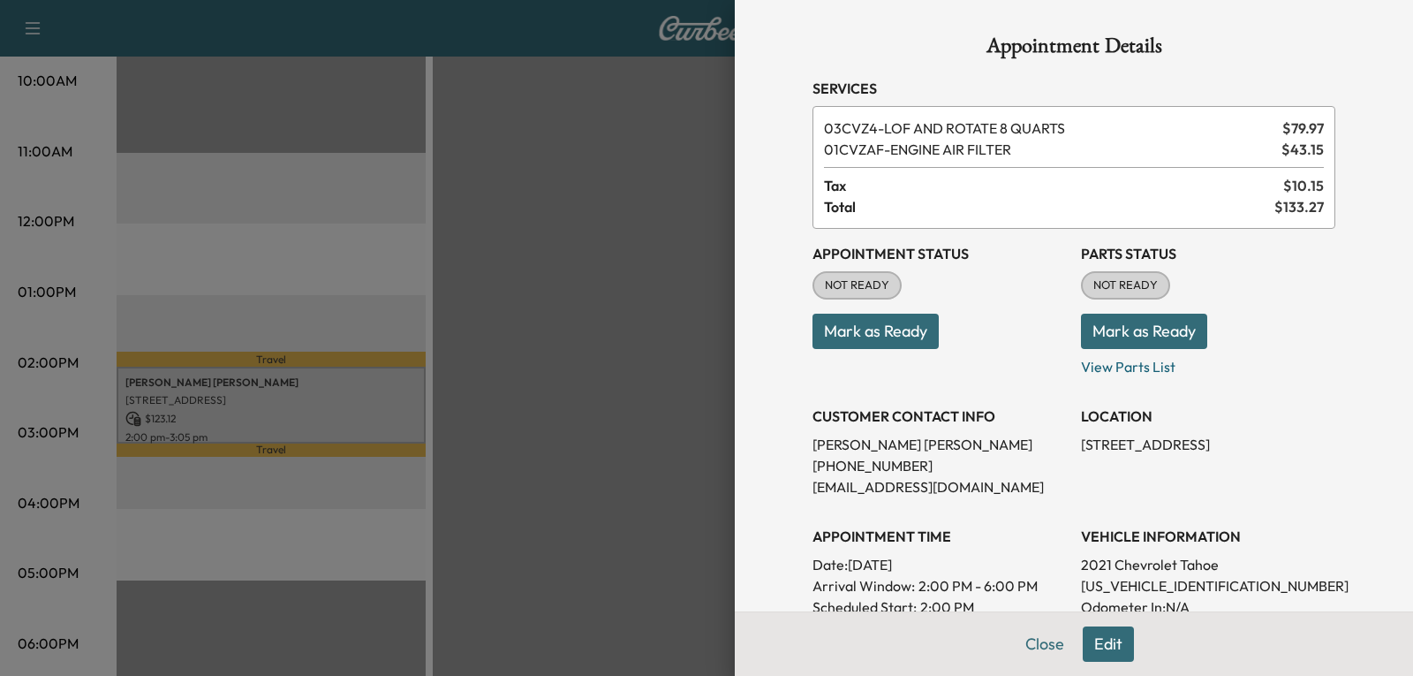
click at [704, 218] on div at bounding box center [706, 338] width 1413 height 676
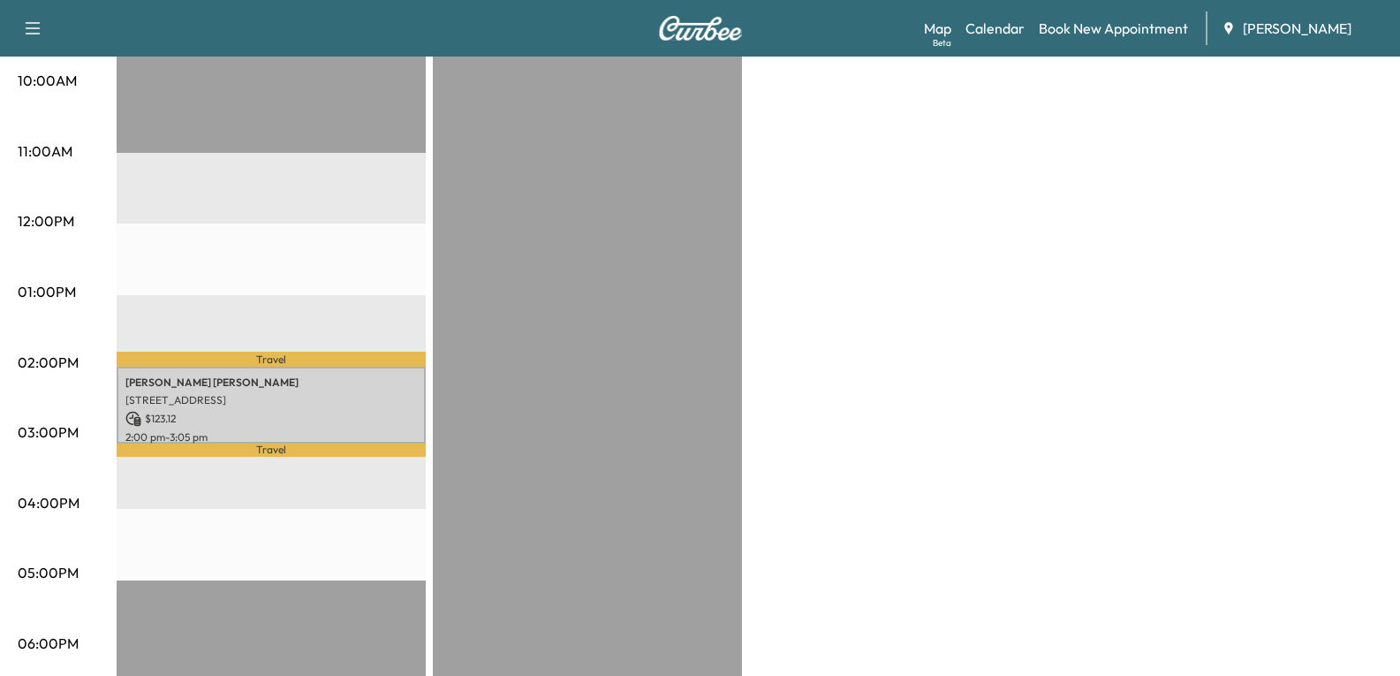
click at [489, 401] on div "EST Start" at bounding box center [587, 366] width 309 height 1141
